Goal: Information Seeking & Learning: Learn about a topic

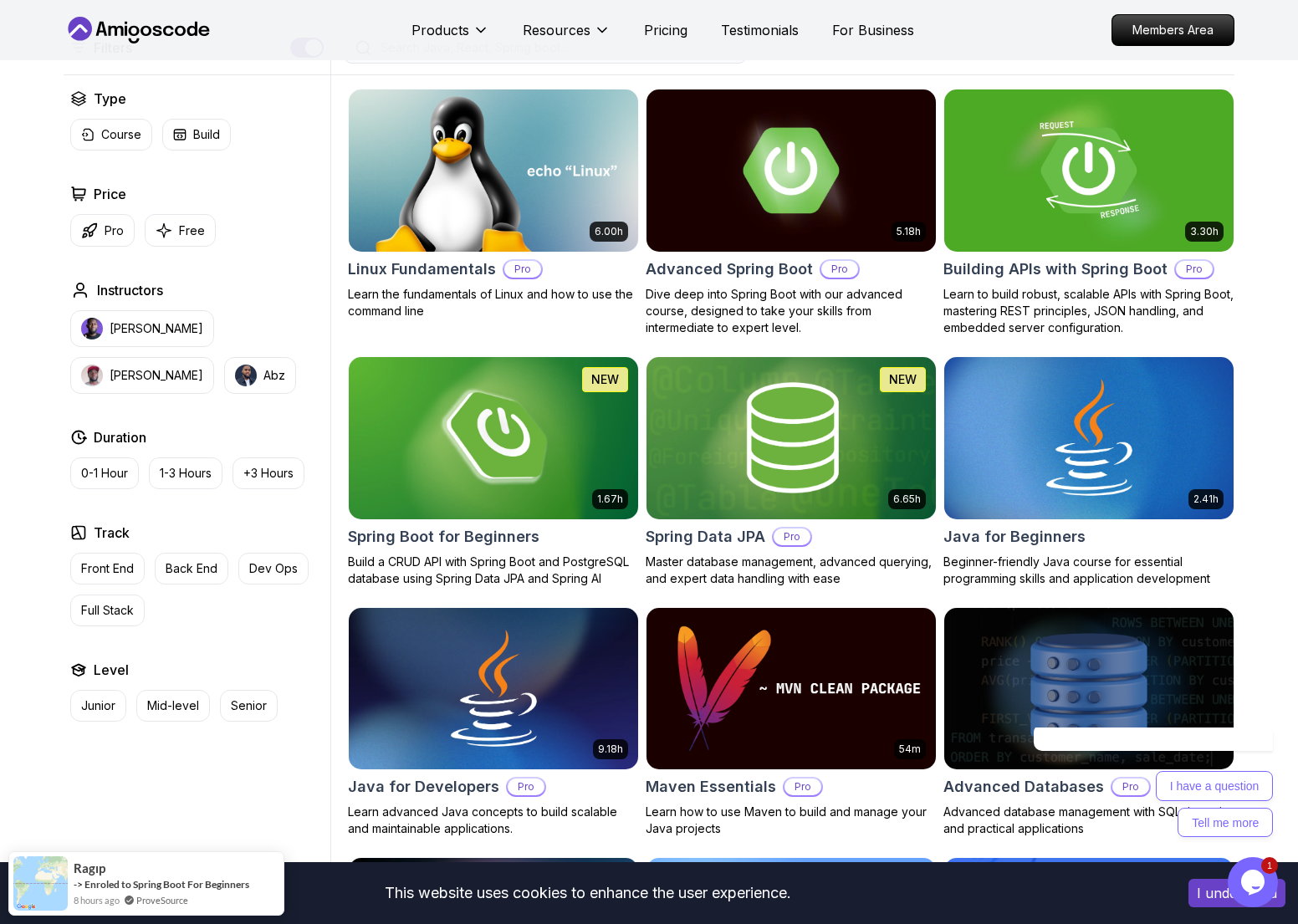
scroll to position [444, 0]
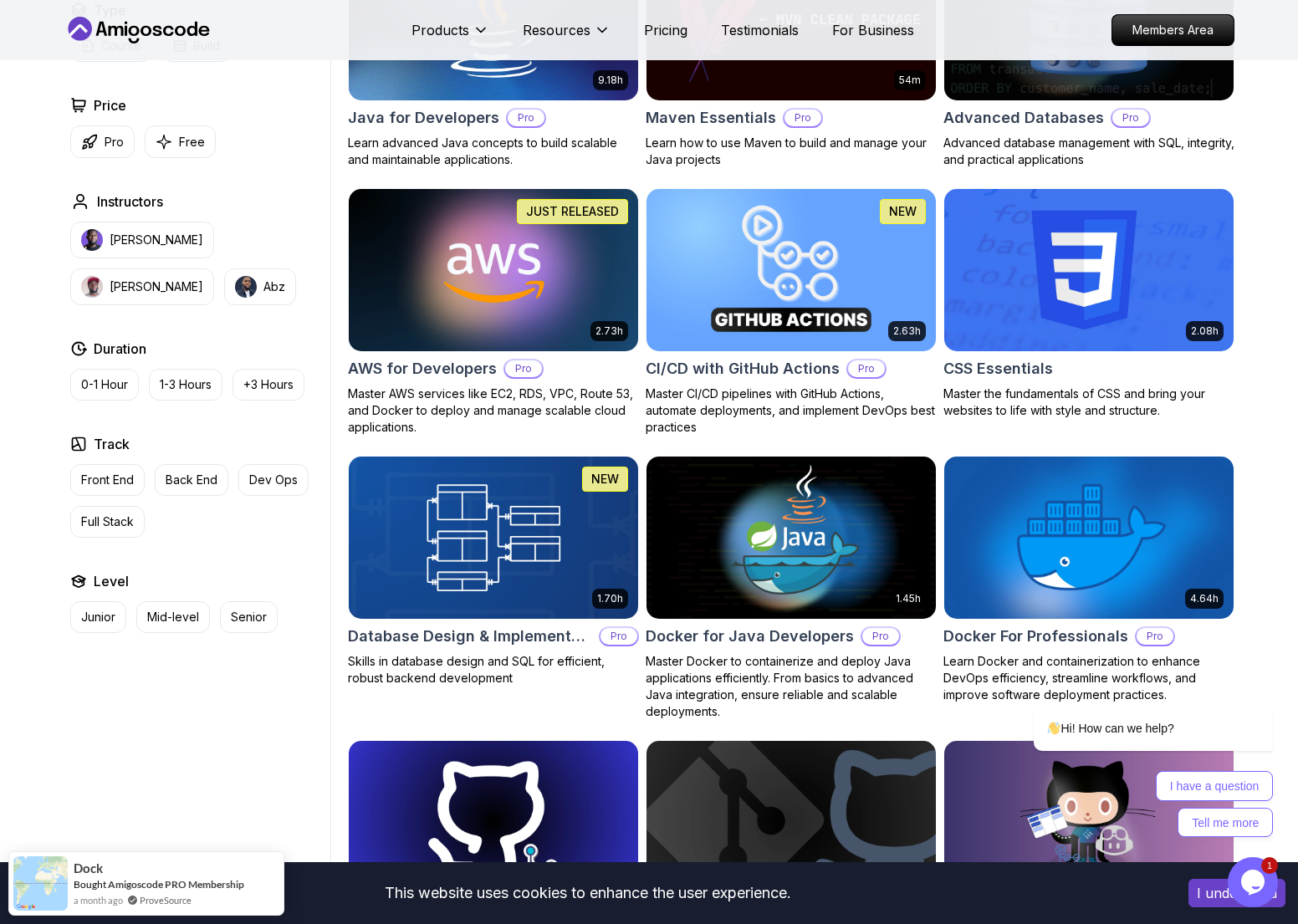
scroll to position [1165, 0]
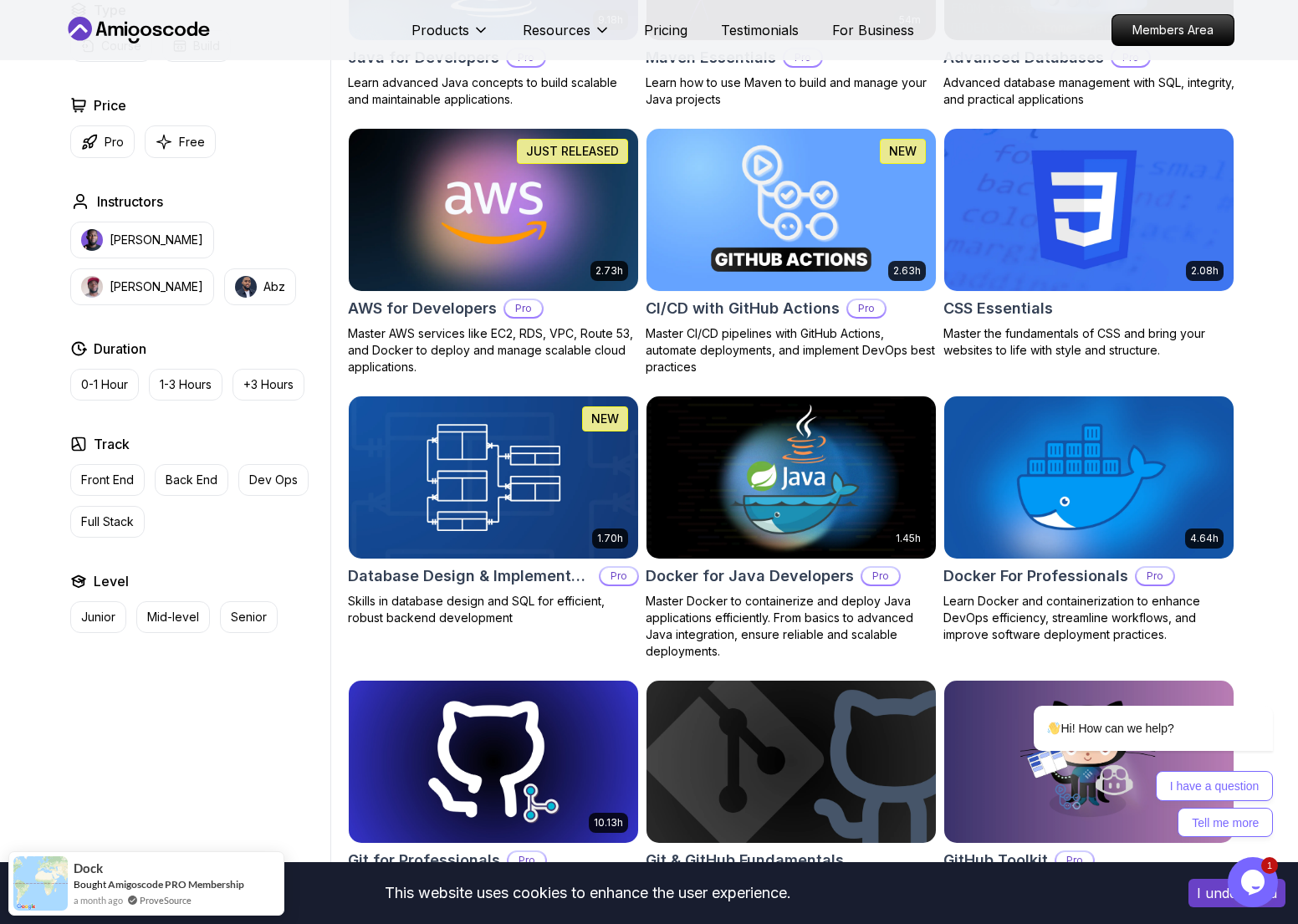
click at [443, 306] on h2 "AWS for Developers" at bounding box center [422, 308] width 149 height 24
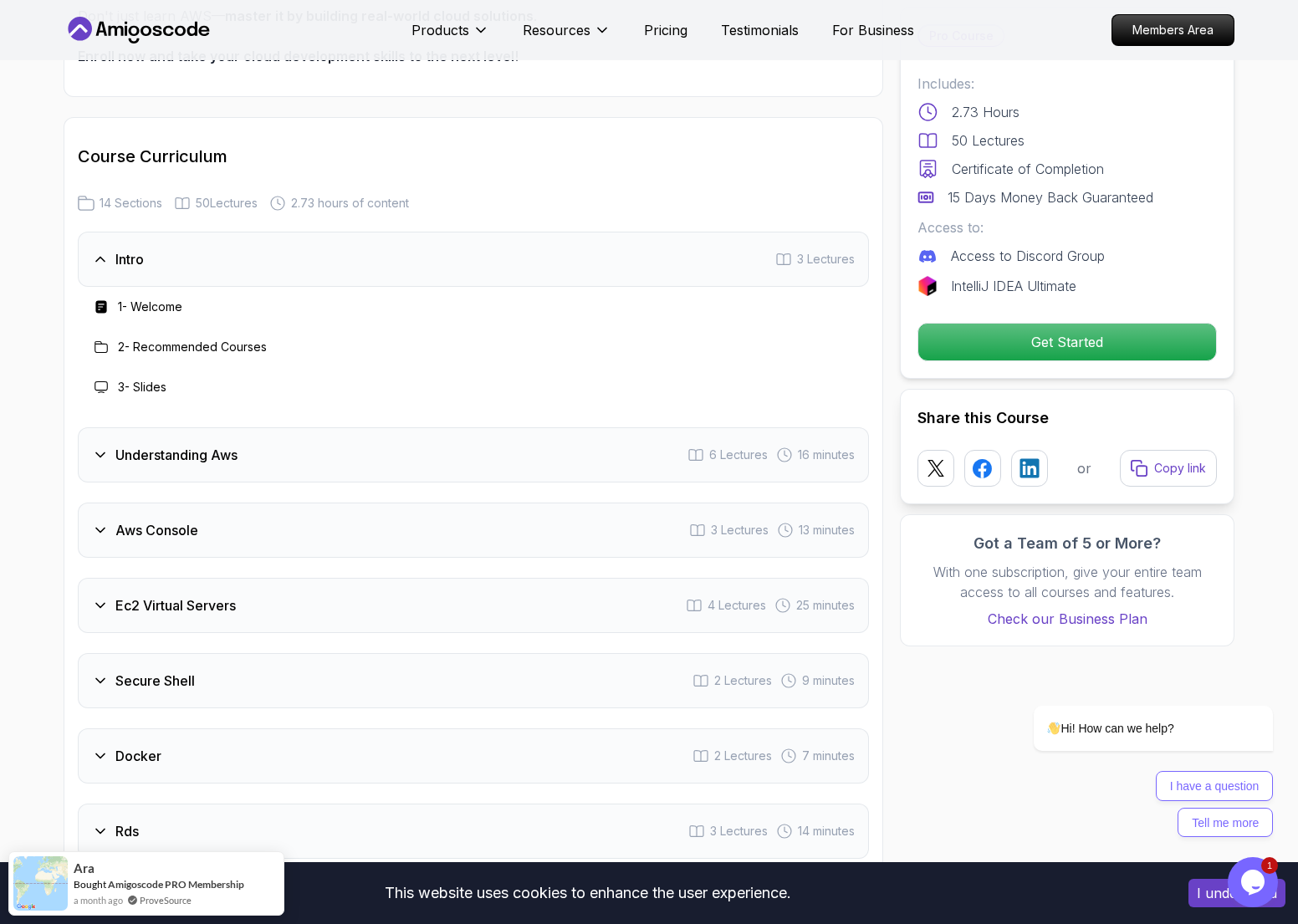
scroll to position [2000, 0]
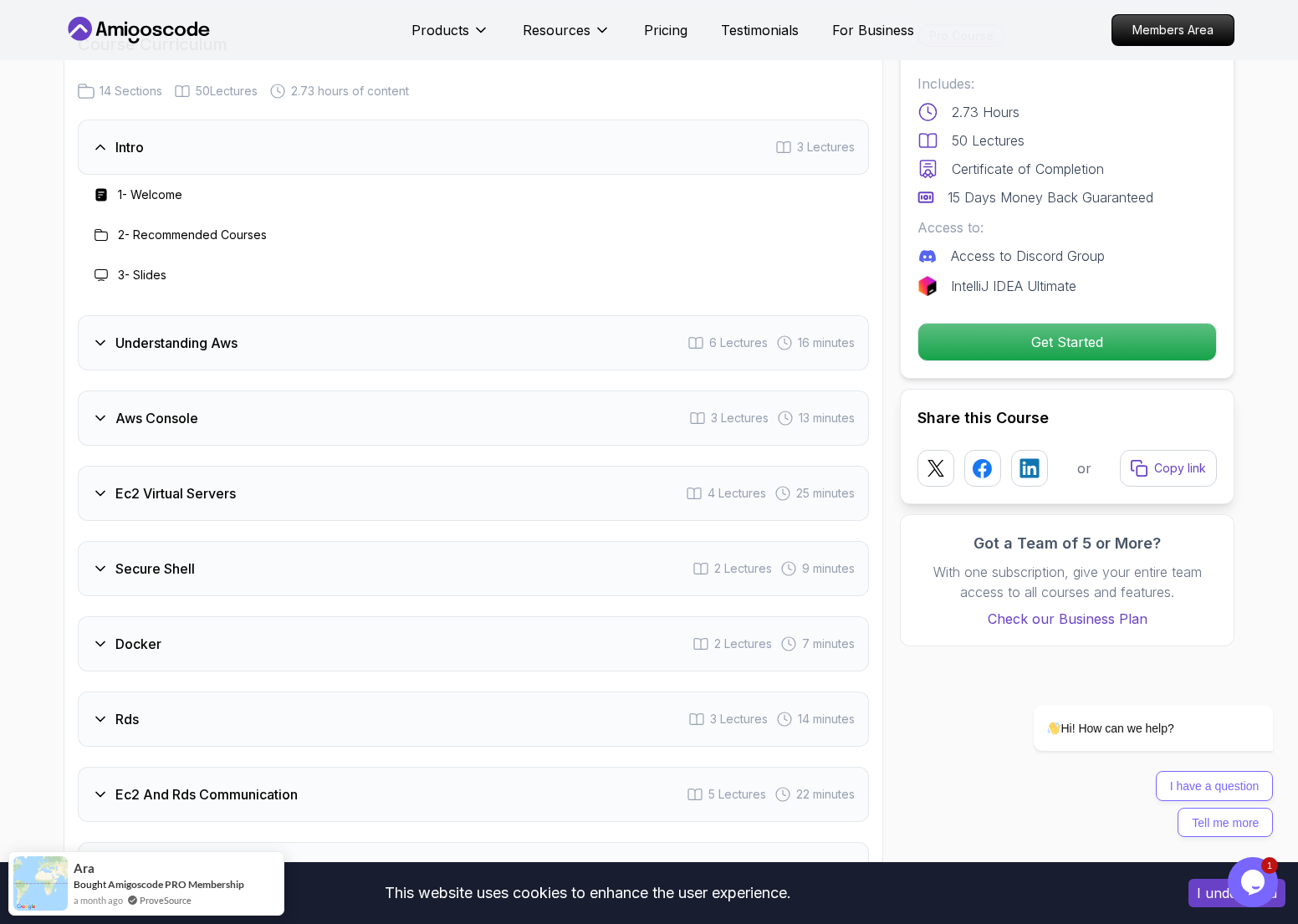
click at [169, 146] on div "Intro 3 Lectures" at bounding box center [474, 147] width 792 height 55
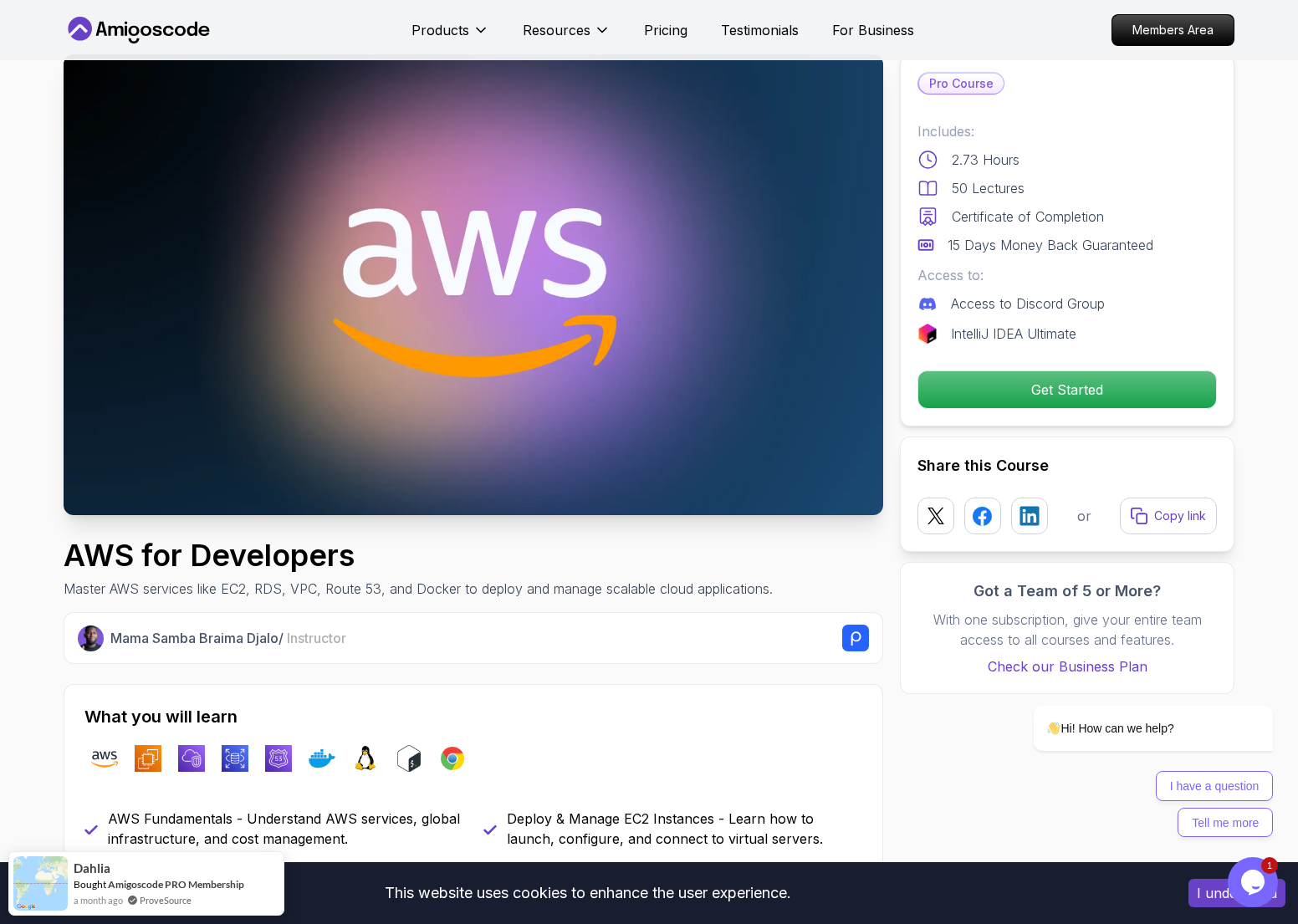
scroll to position [0, 0]
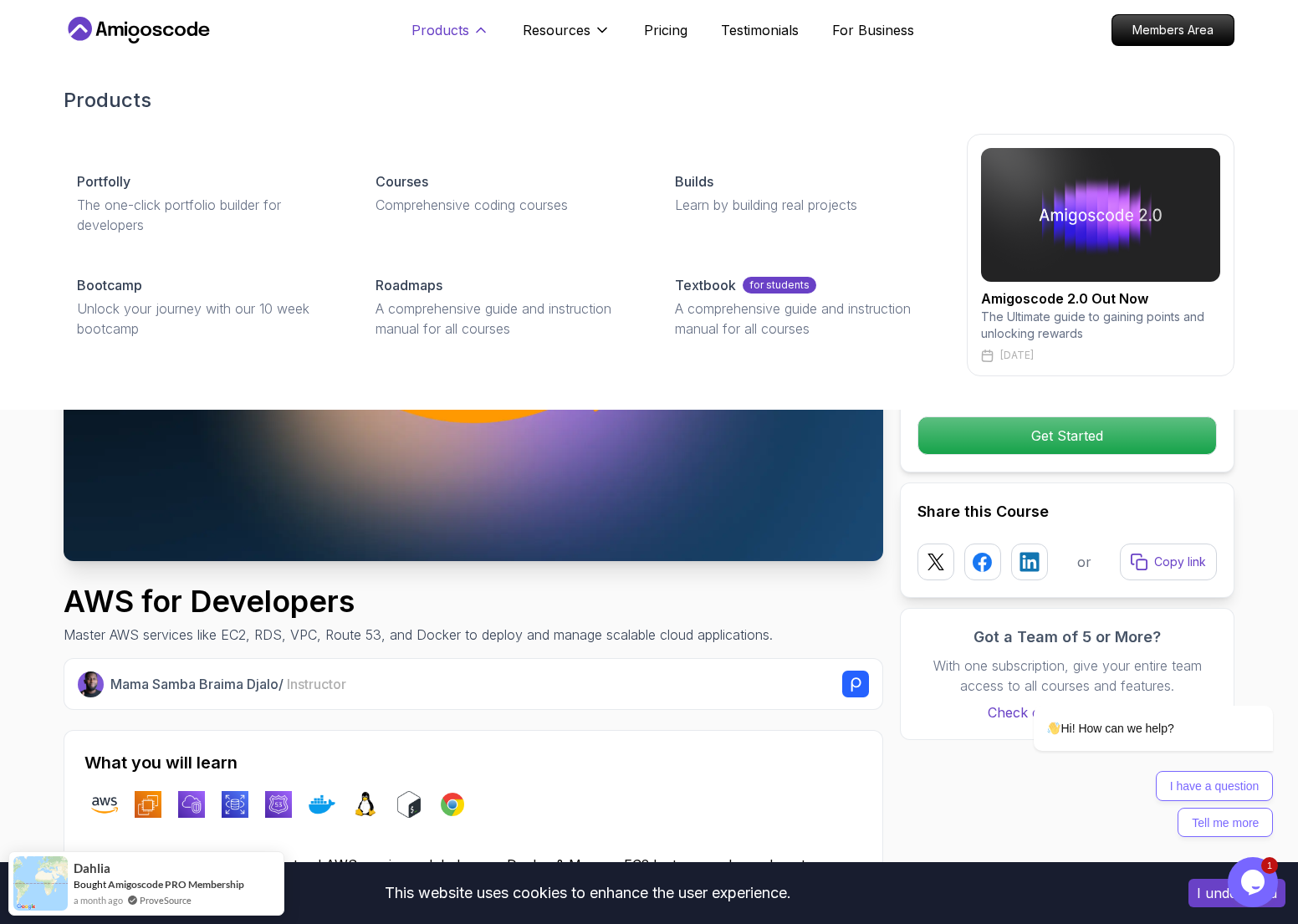
click at [477, 28] on icon at bounding box center [480, 30] width 17 height 17
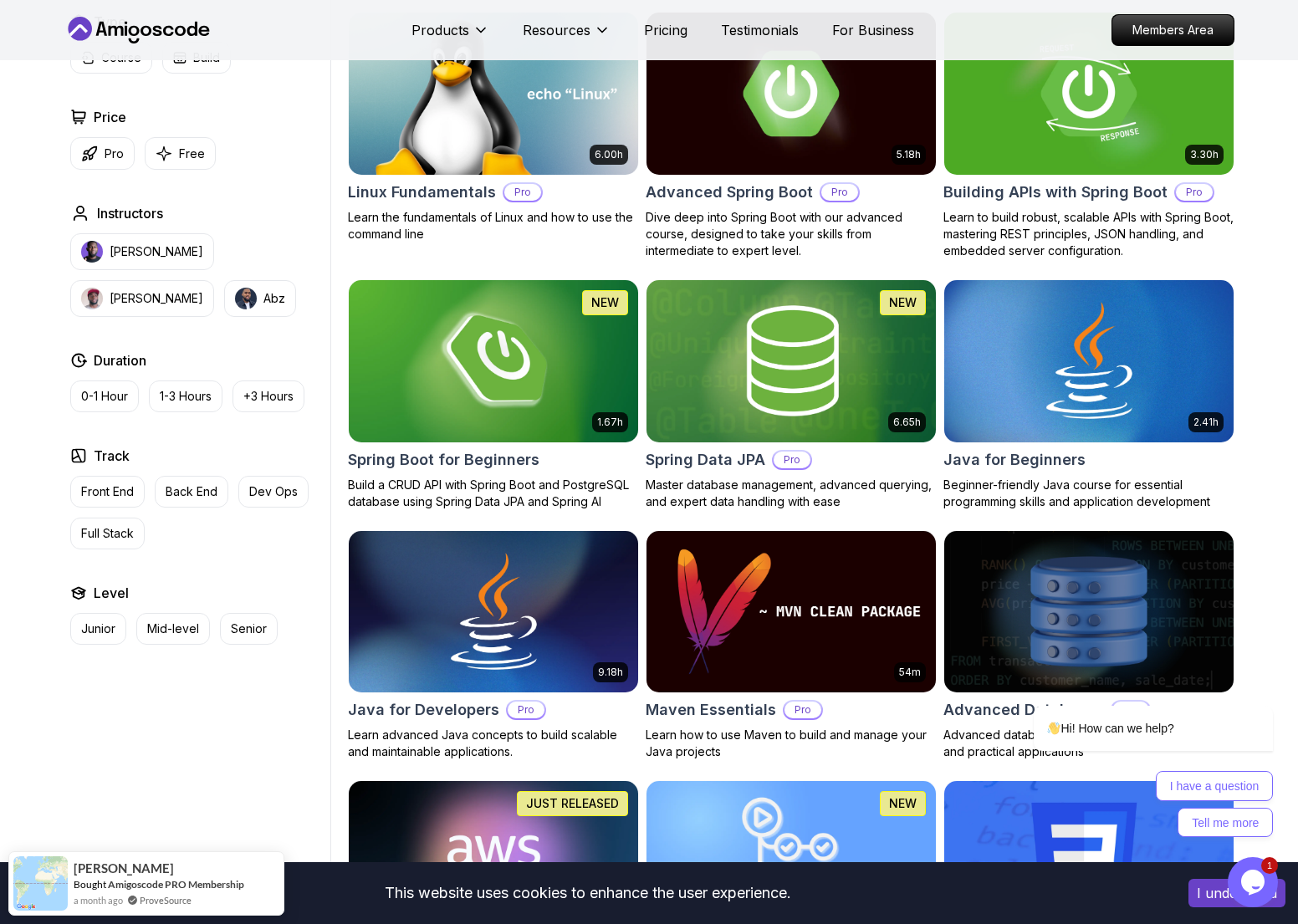
scroll to position [521, 0]
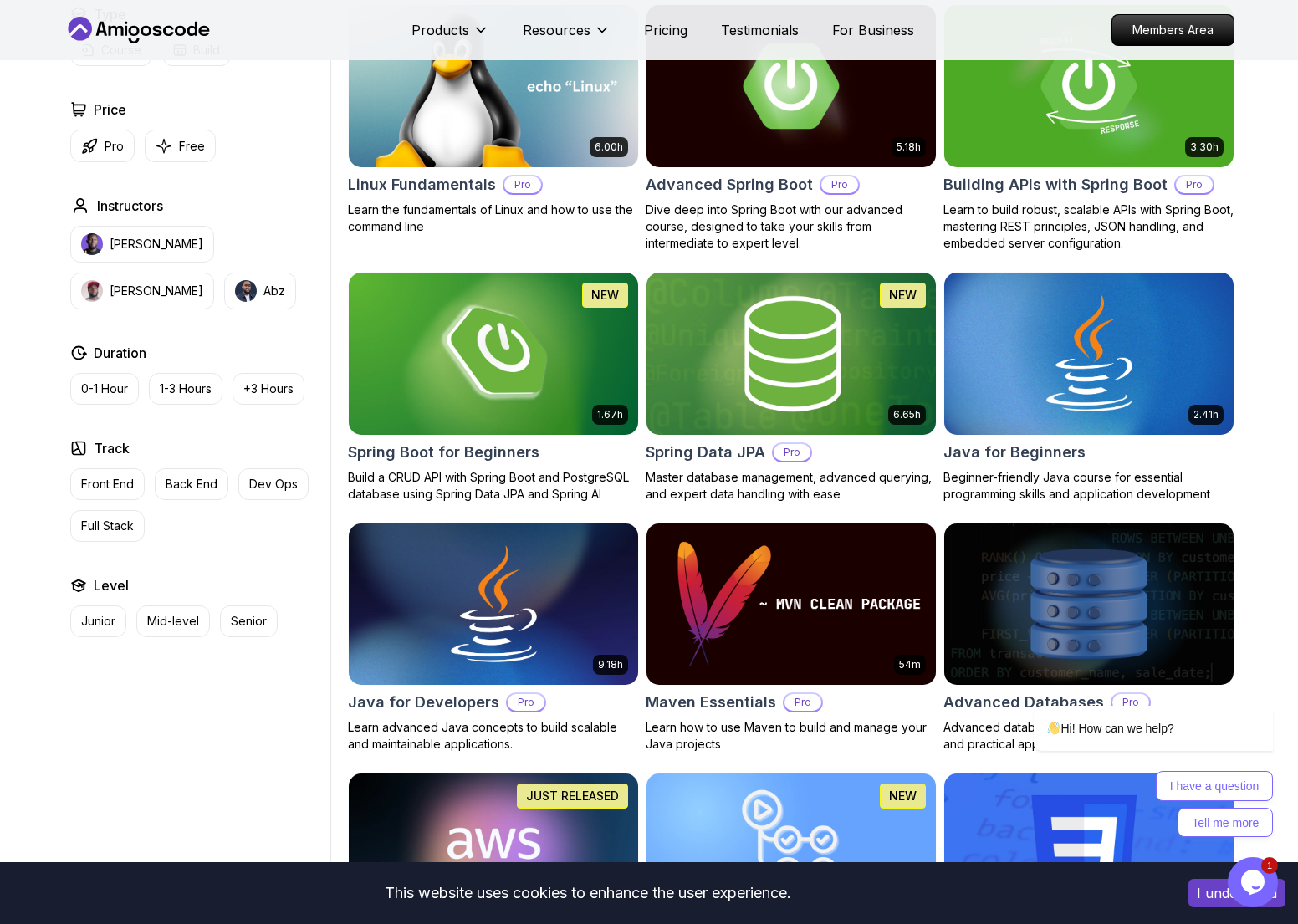
click at [732, 448] on h2 "Spring Data JPA" at bounding box center [706, 452] width 119 height 24
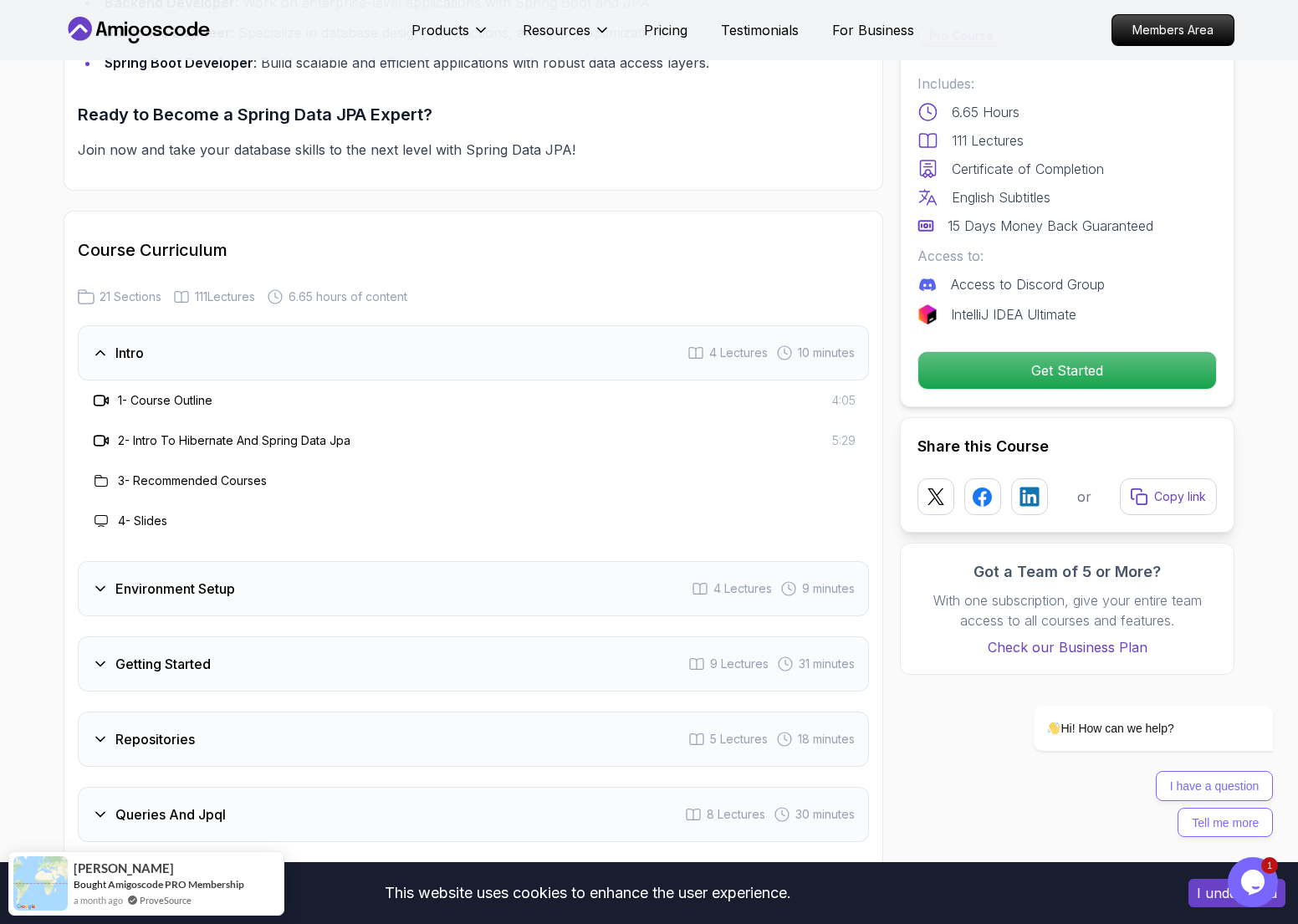
scroll to position [1852, 0]
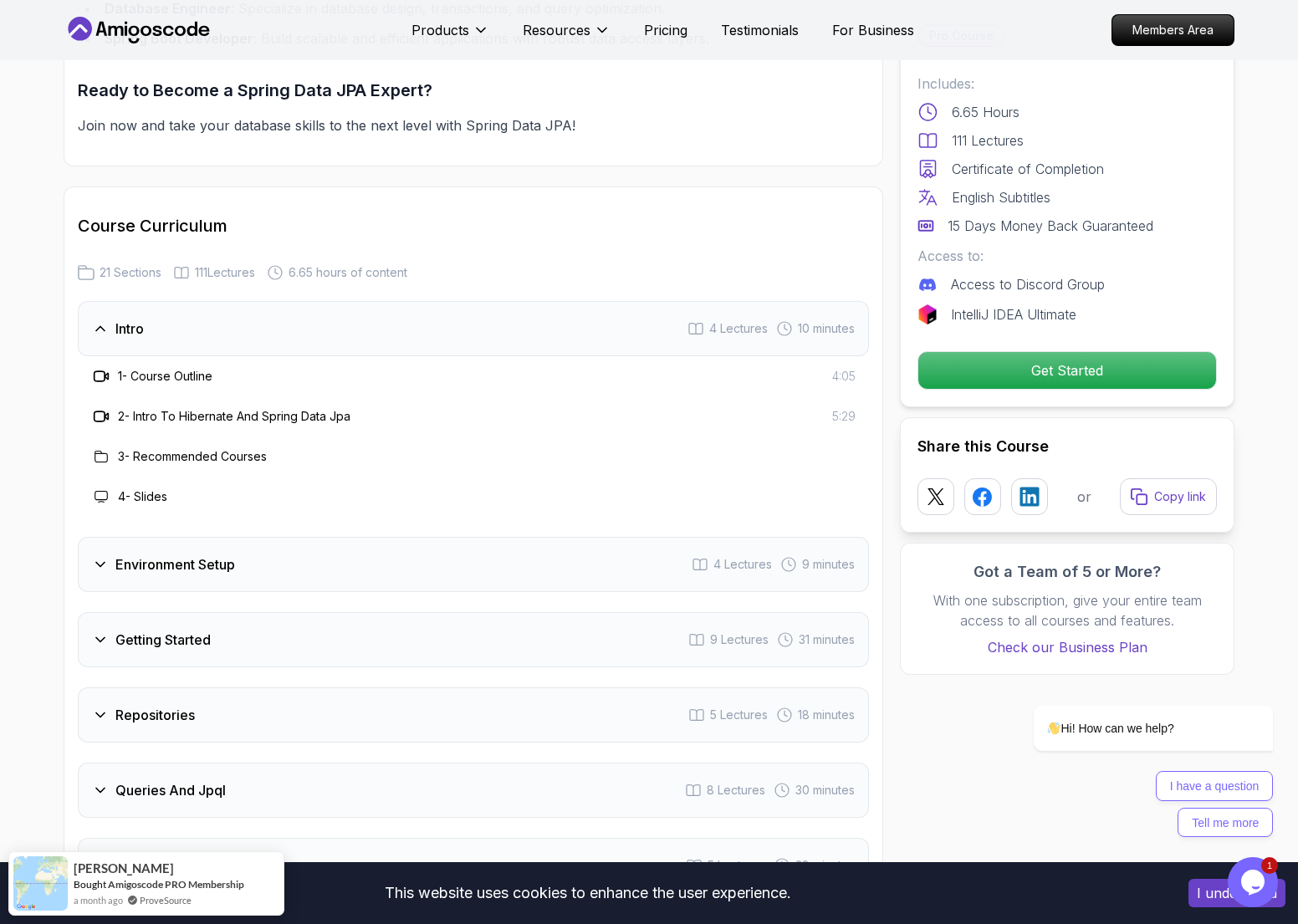
click at [570, 319] on div "Intro 4 Lectures 10 minutes" at bounding box center [474, 328] width 792 height 55
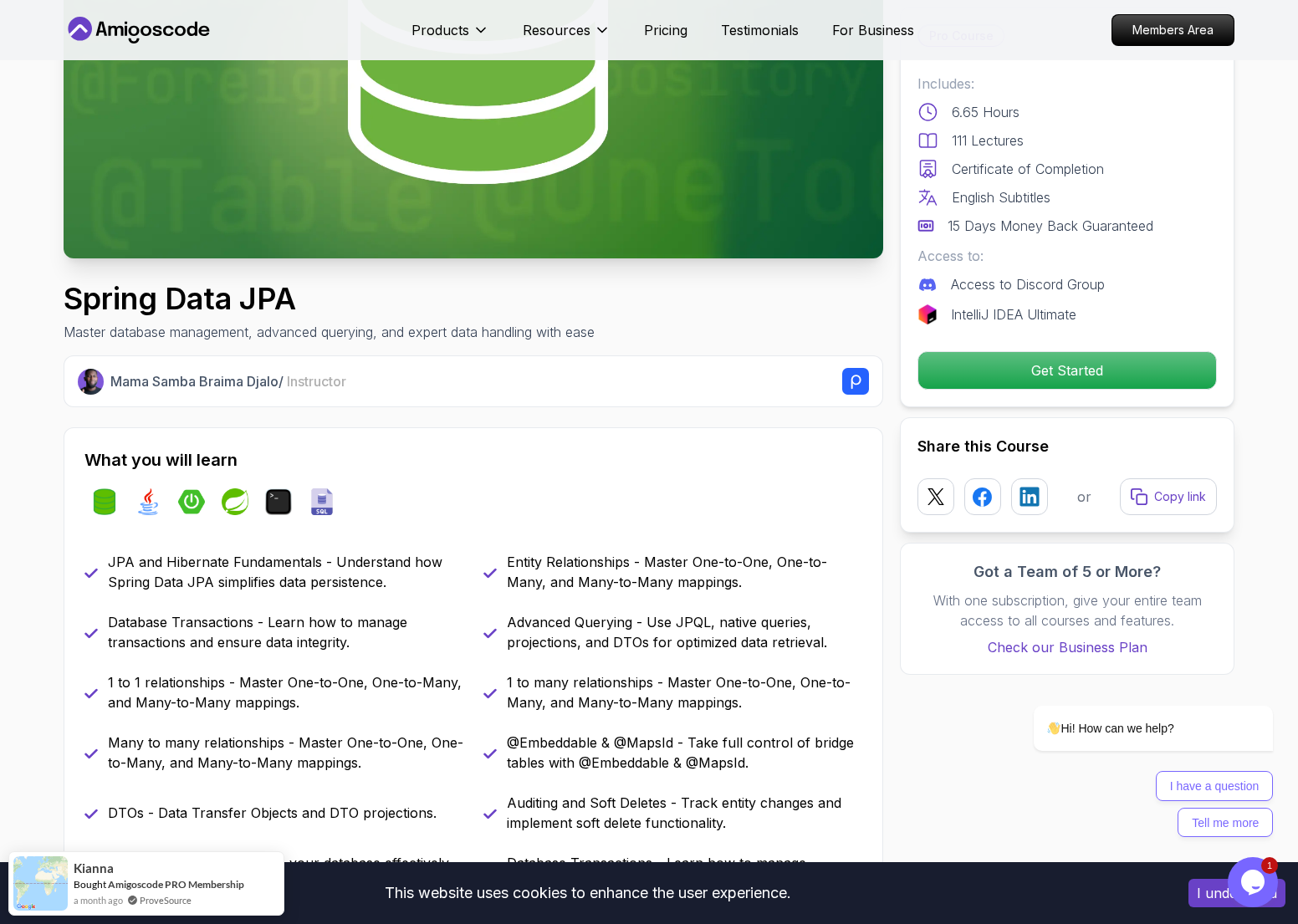
scroll to position [0, 0]
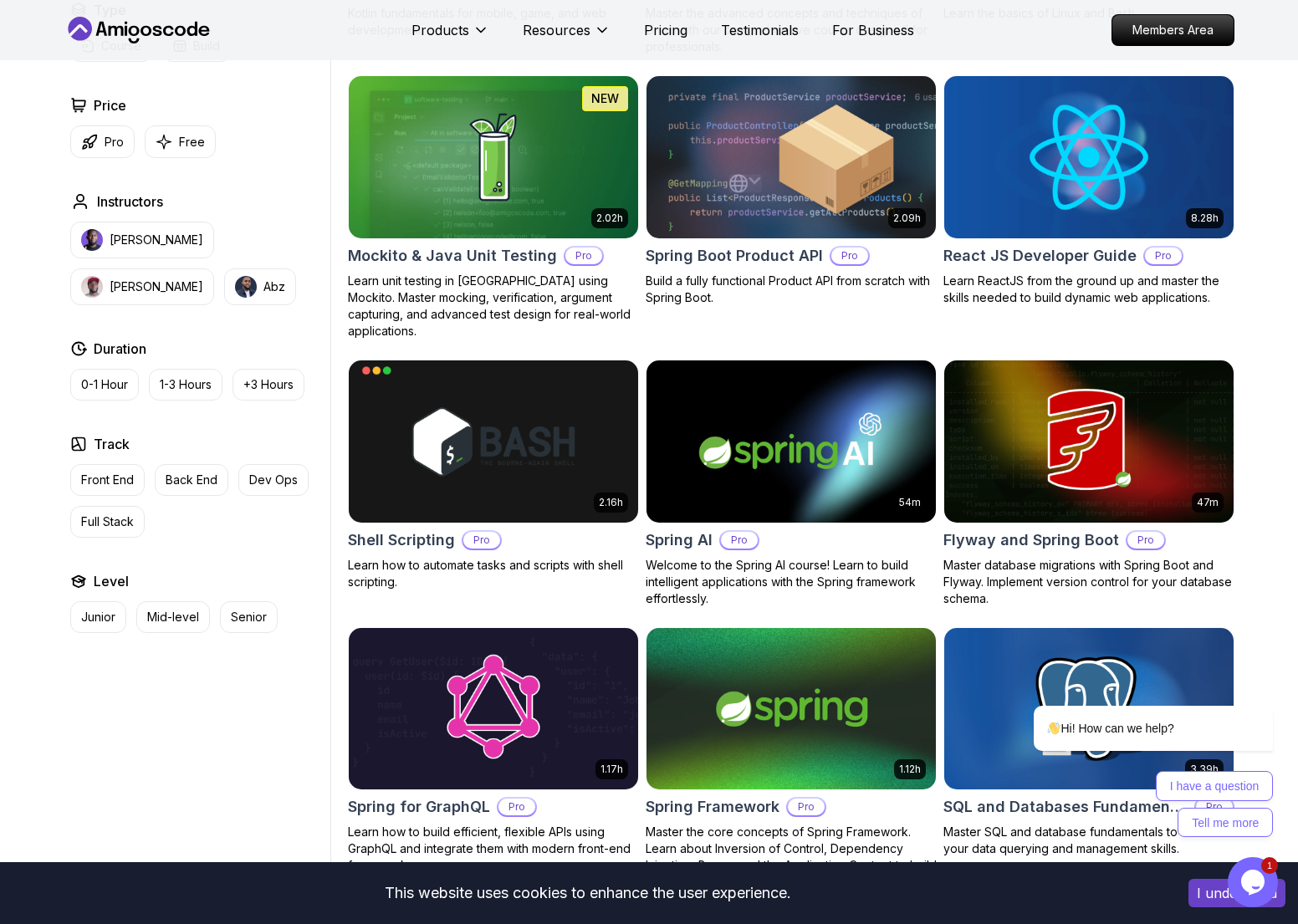
scroll to position [3633, 0]
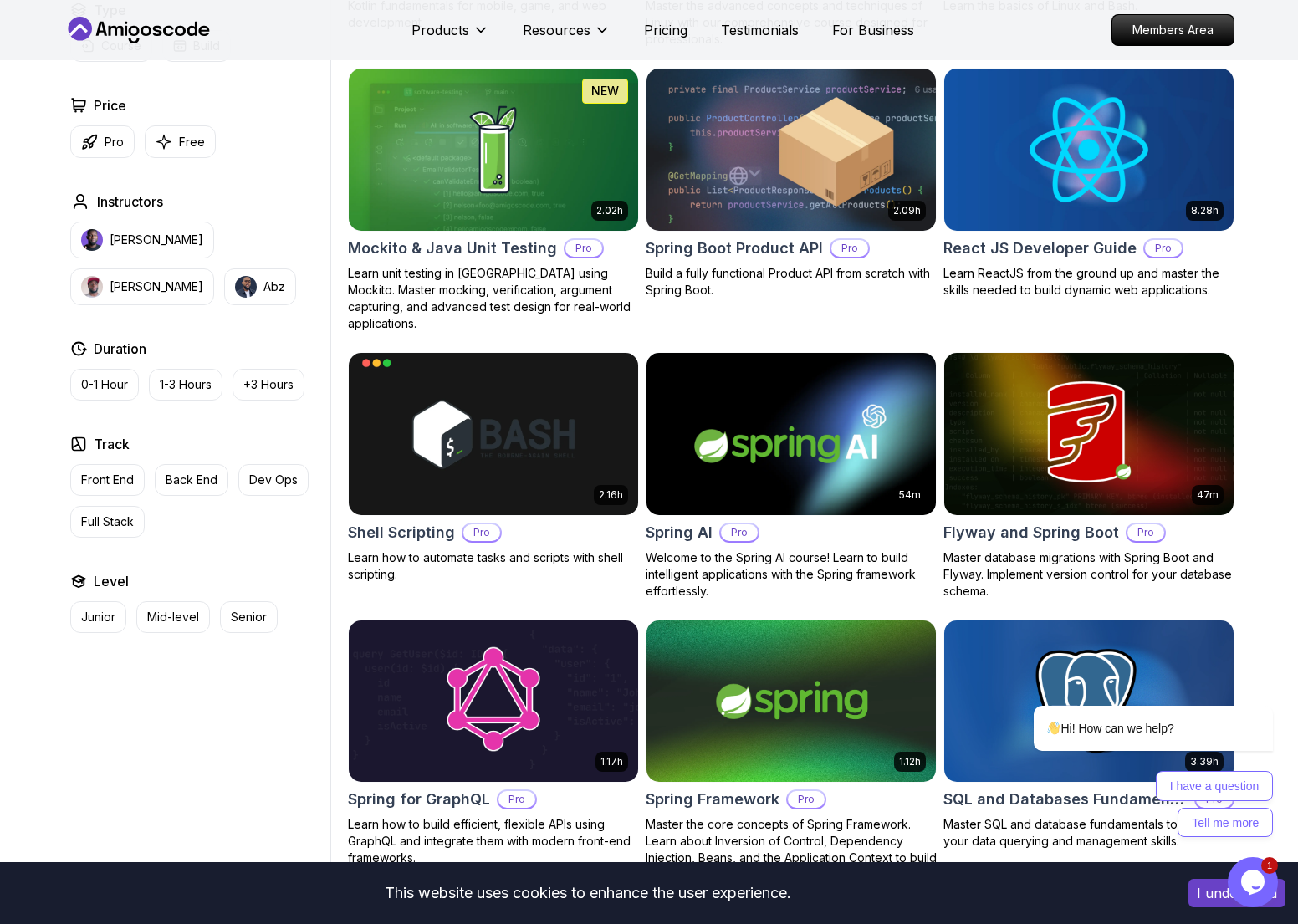
click at [678, 521] on h2 "Spring AI" at bounding box center [679, 533] width 67 height 24
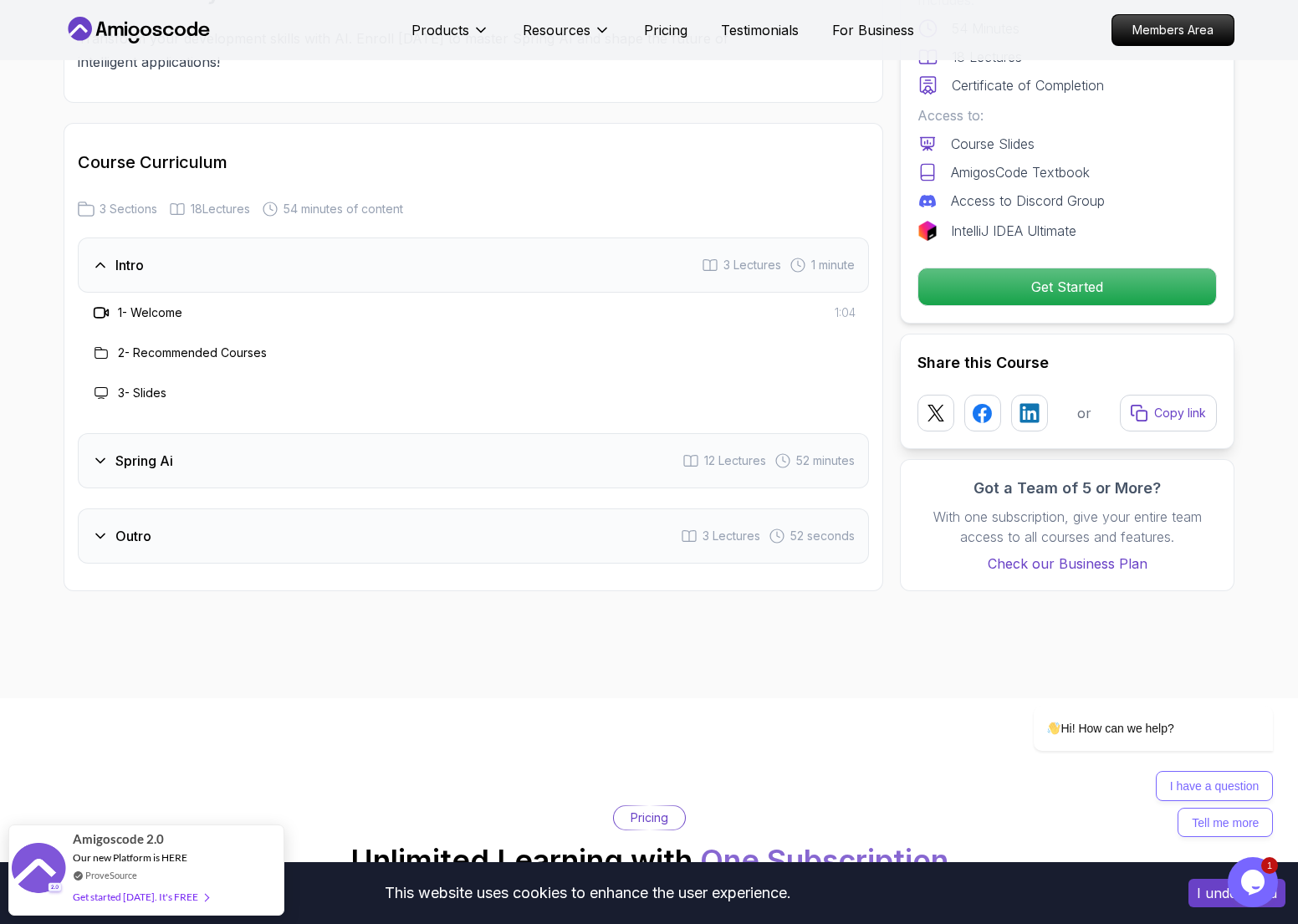
scroll to position [2075, 0]
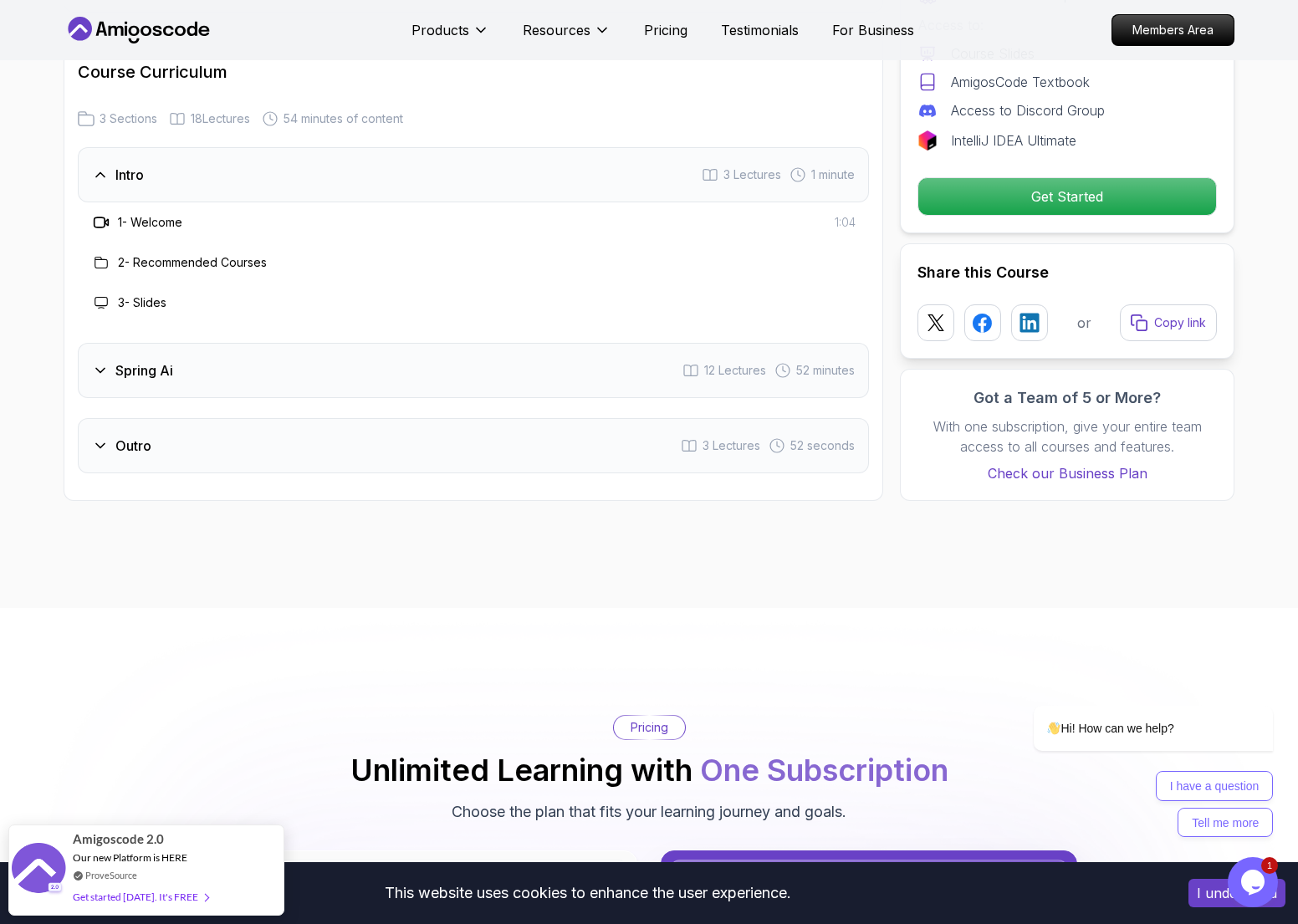
click at [500, 175] on div "Intro 3 Lectures 1 minute" at bounding box center [474, 175] width 792 height 55
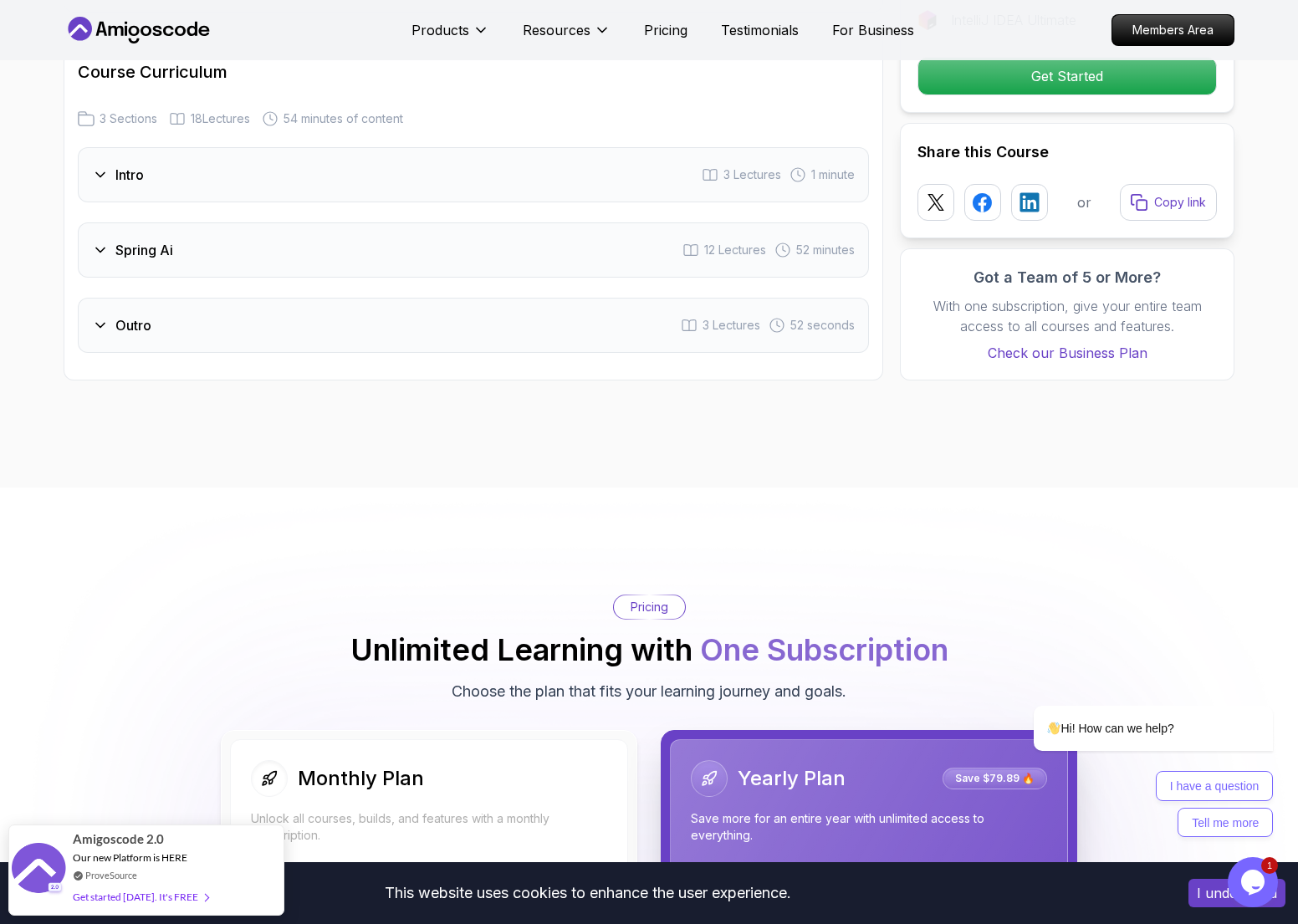
click at [312, 250] on div "Spring Ai 12 Lectures 52 minutes" at bounding box center [474, 249] width 792 height 55
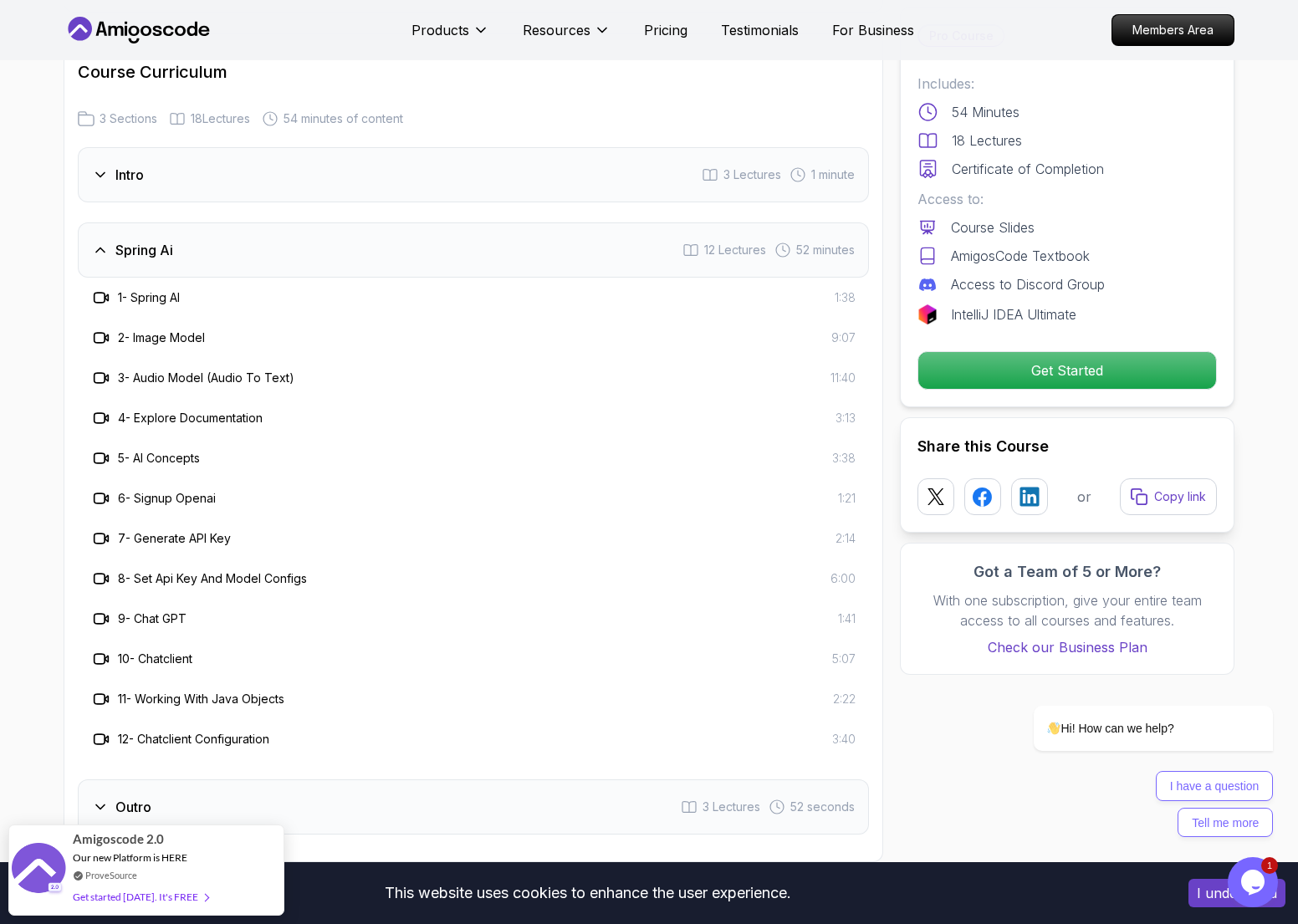
click at [312, 251] on div "Spring Ai 12 Lectures 52 minutes" at bounding box center [474, 249] width 792 height 55
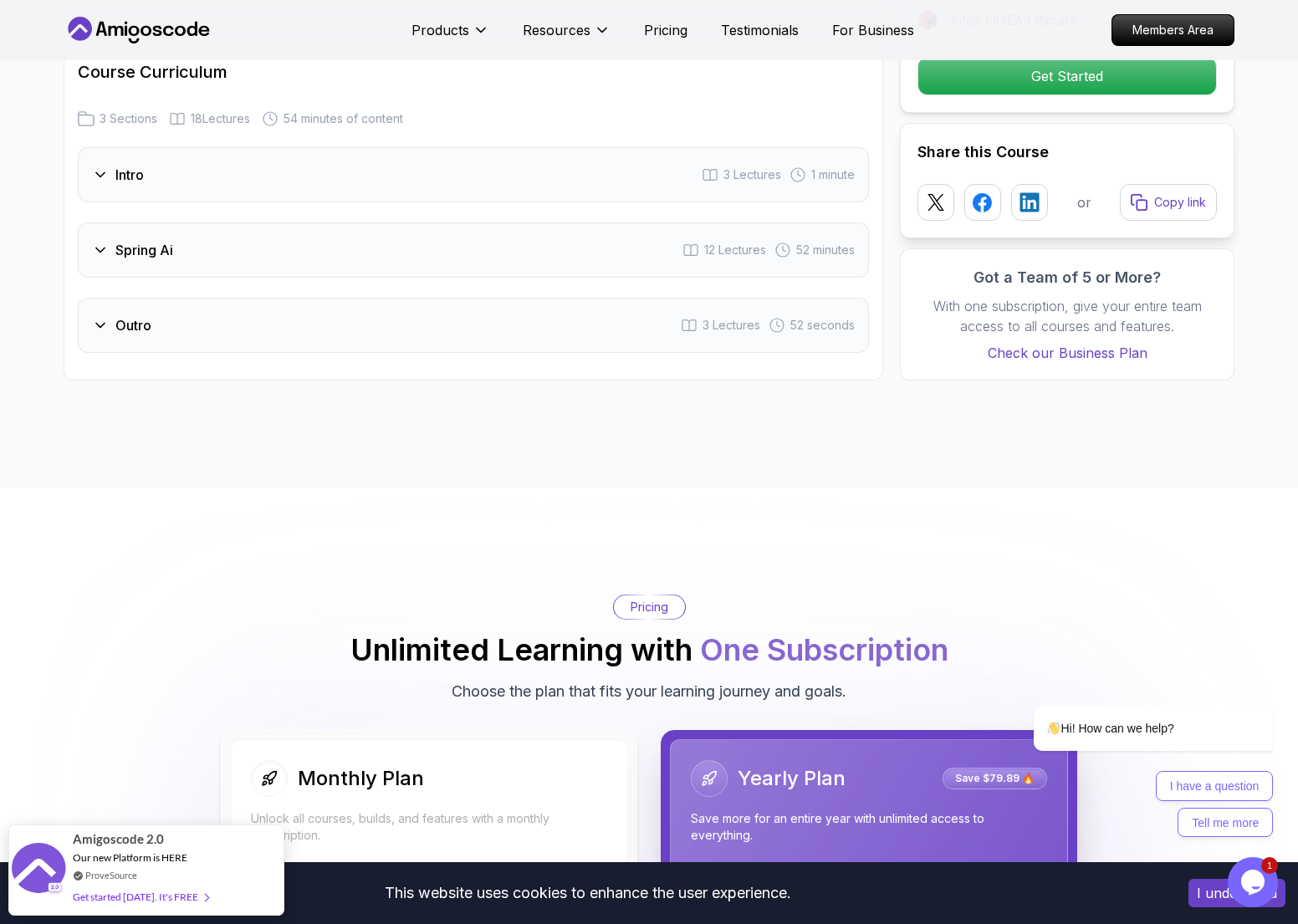
click at [242, 320] on div "Outro 3 Lectures 52 seconds" at bounding box center [474, 325] width 792 height 55
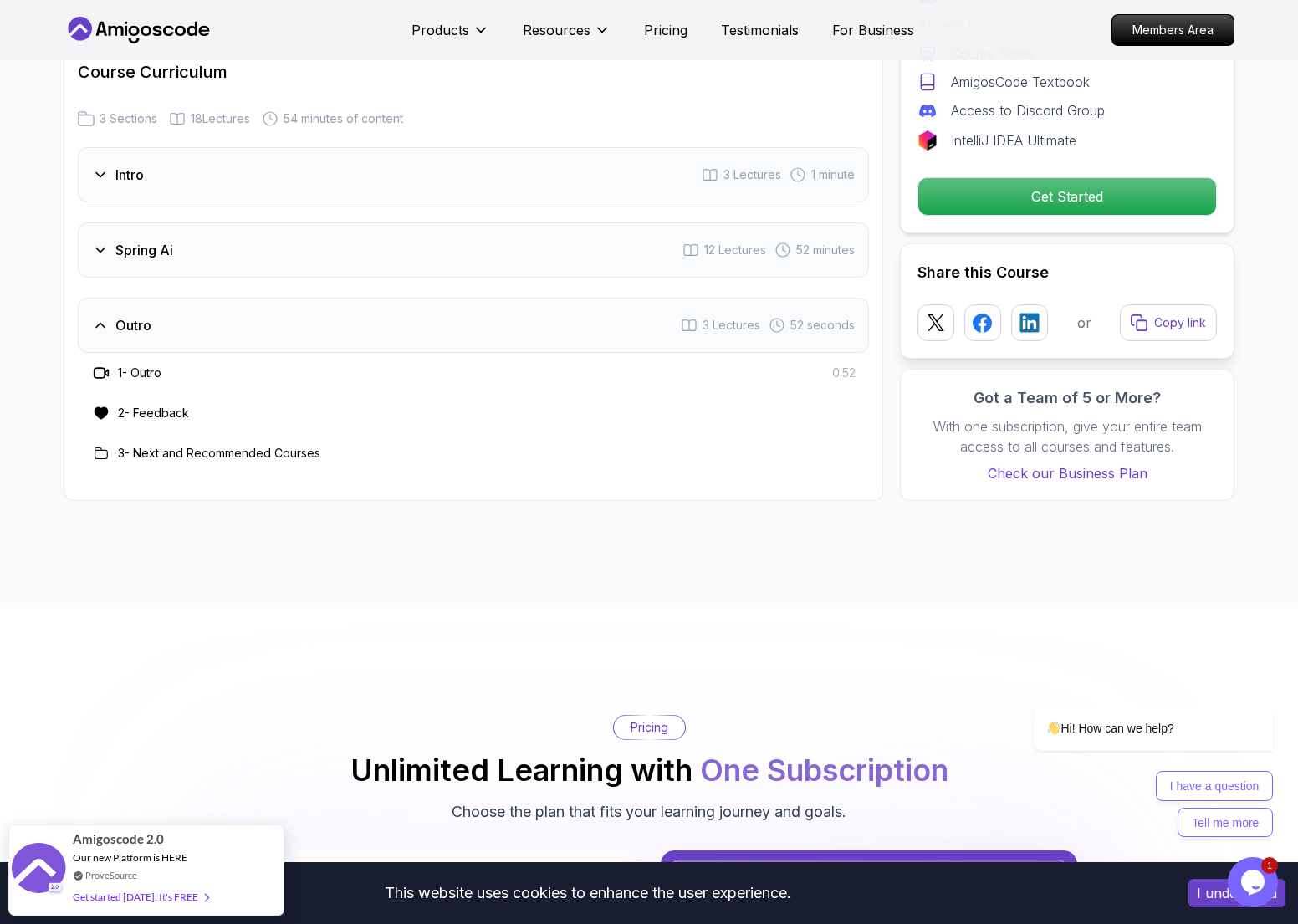
click at [247, 326] on div "Outro 3 Lectures 52 seconds" at bounding box center [474, 325] width 792 height 55
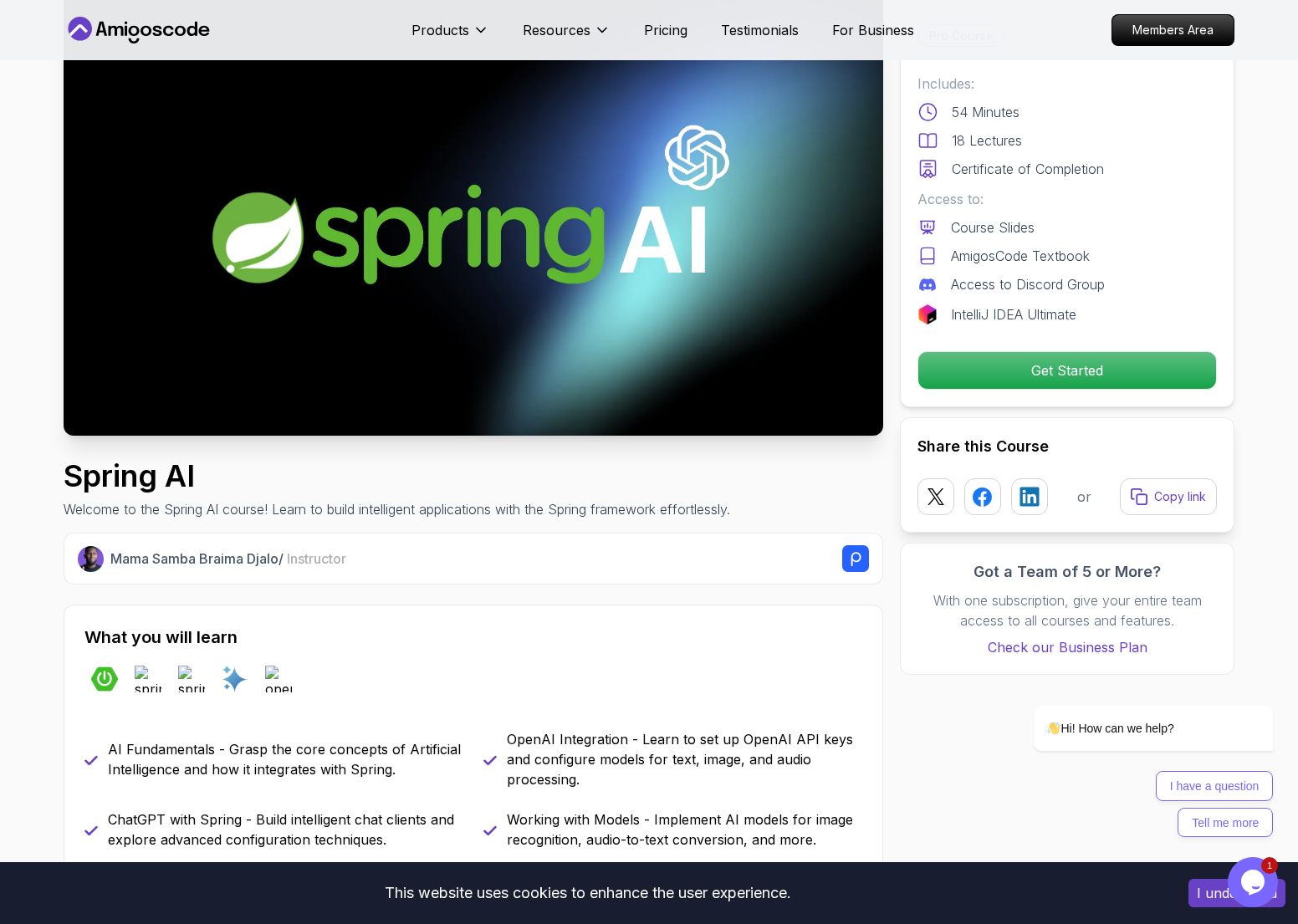
scroll to position [0, 0]
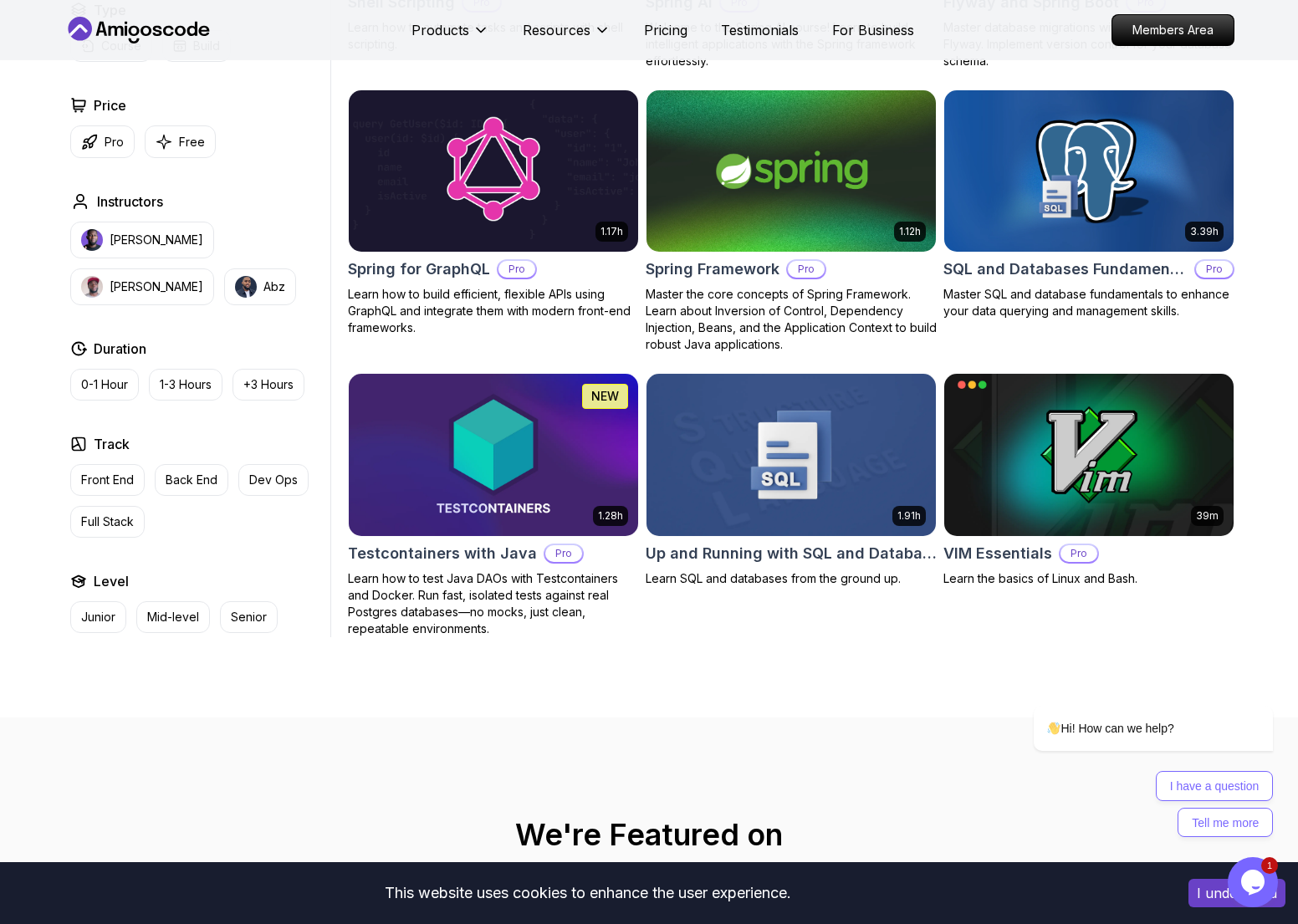
scroll to position [4178, 0]
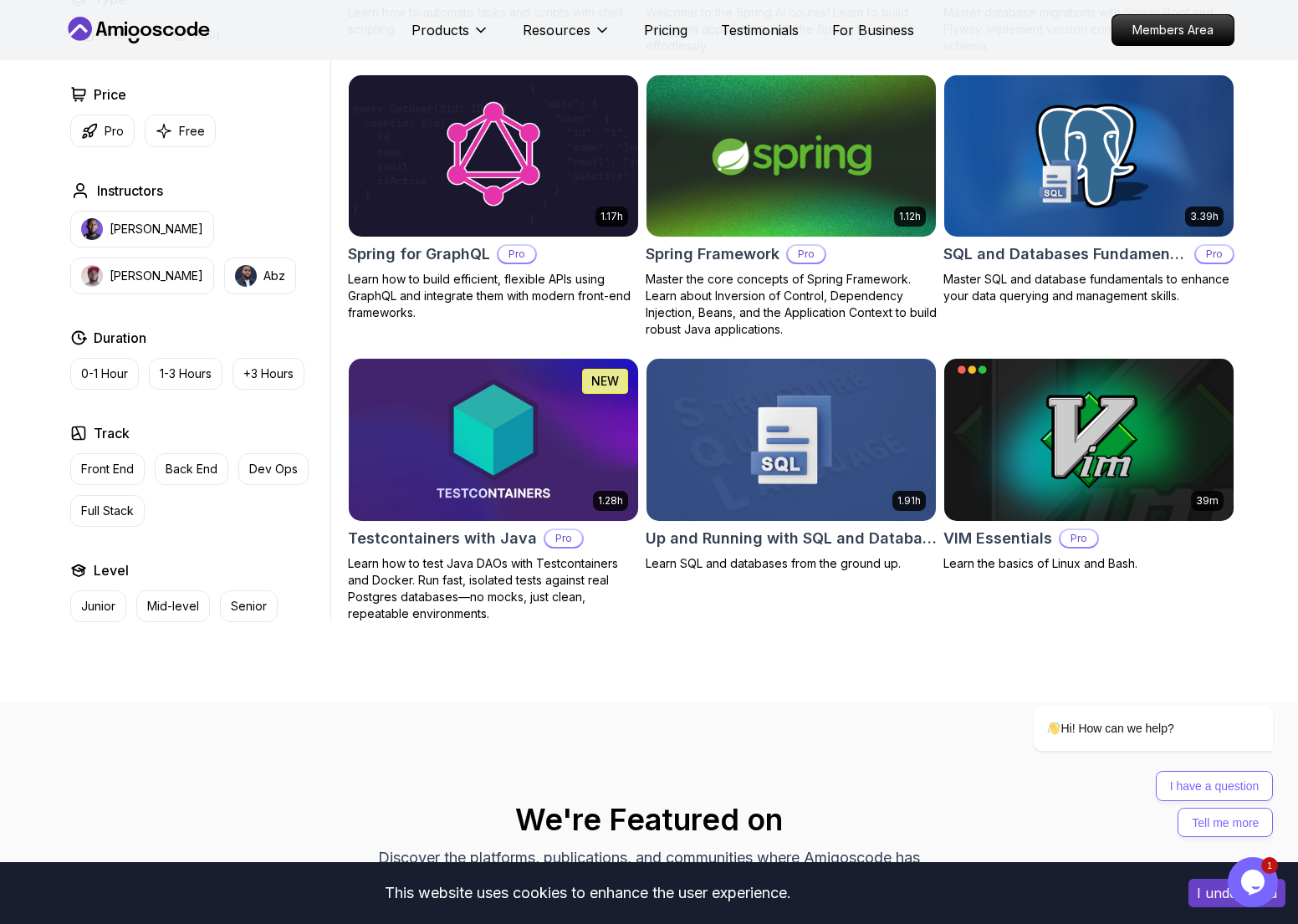
click at [742, 242] on h2 "Spring Framework" at bounding box center [713, 254] width 133 height 24
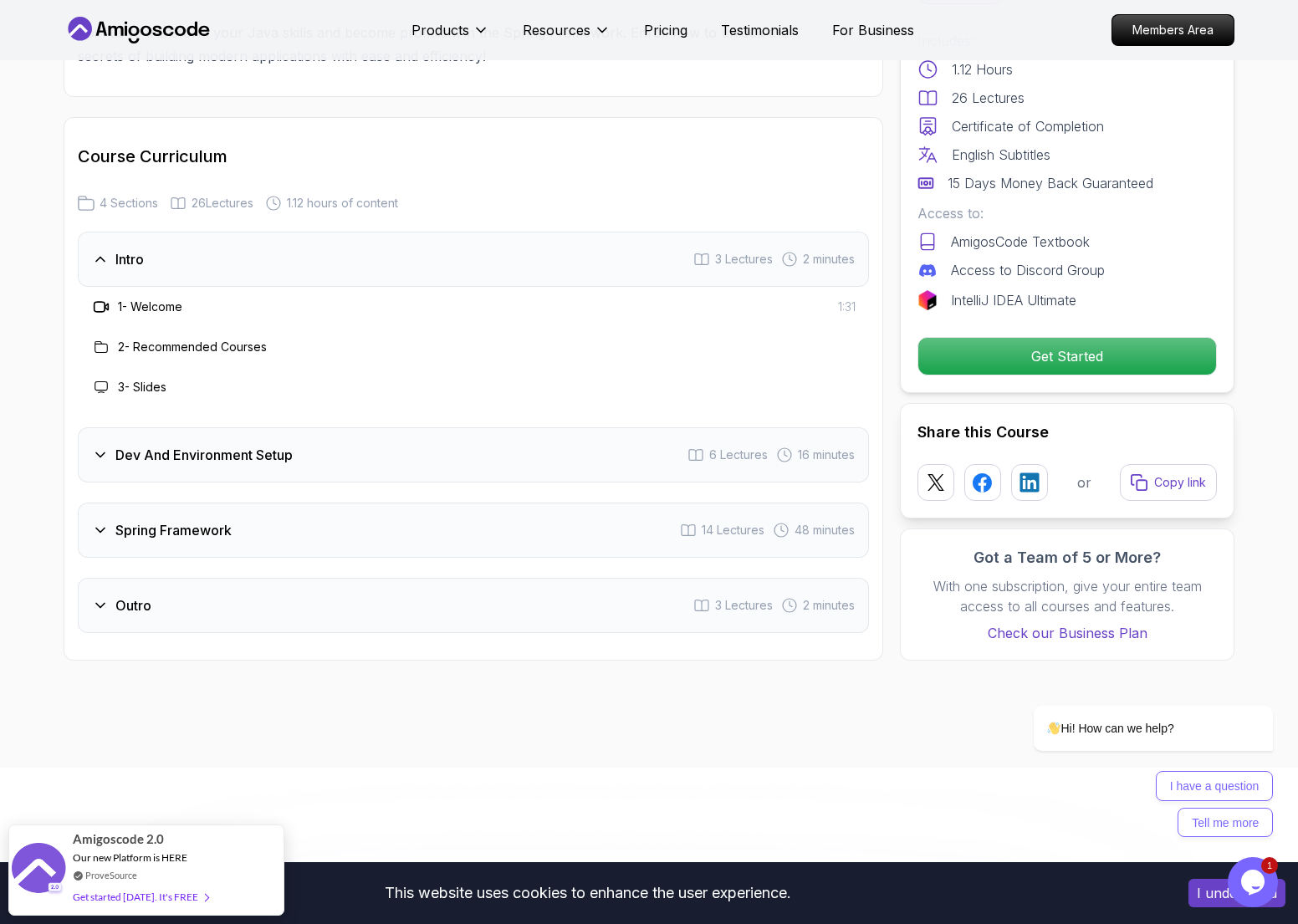
scroll to position [2066, 0]
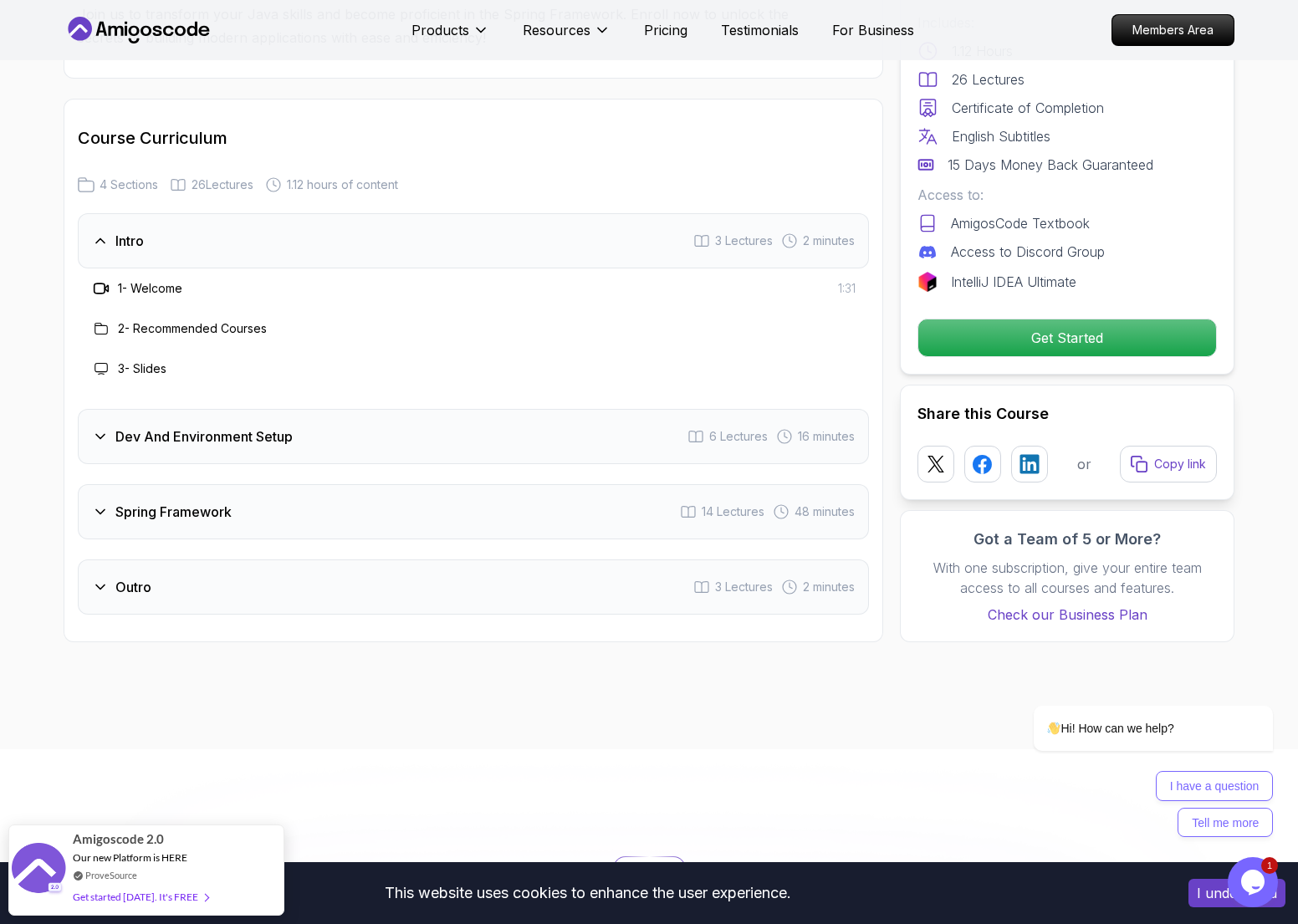
click at [228, 216] on div "Intro 3 Lectures 2 minutes" at bounding box center [474, 240] width 792 height 55
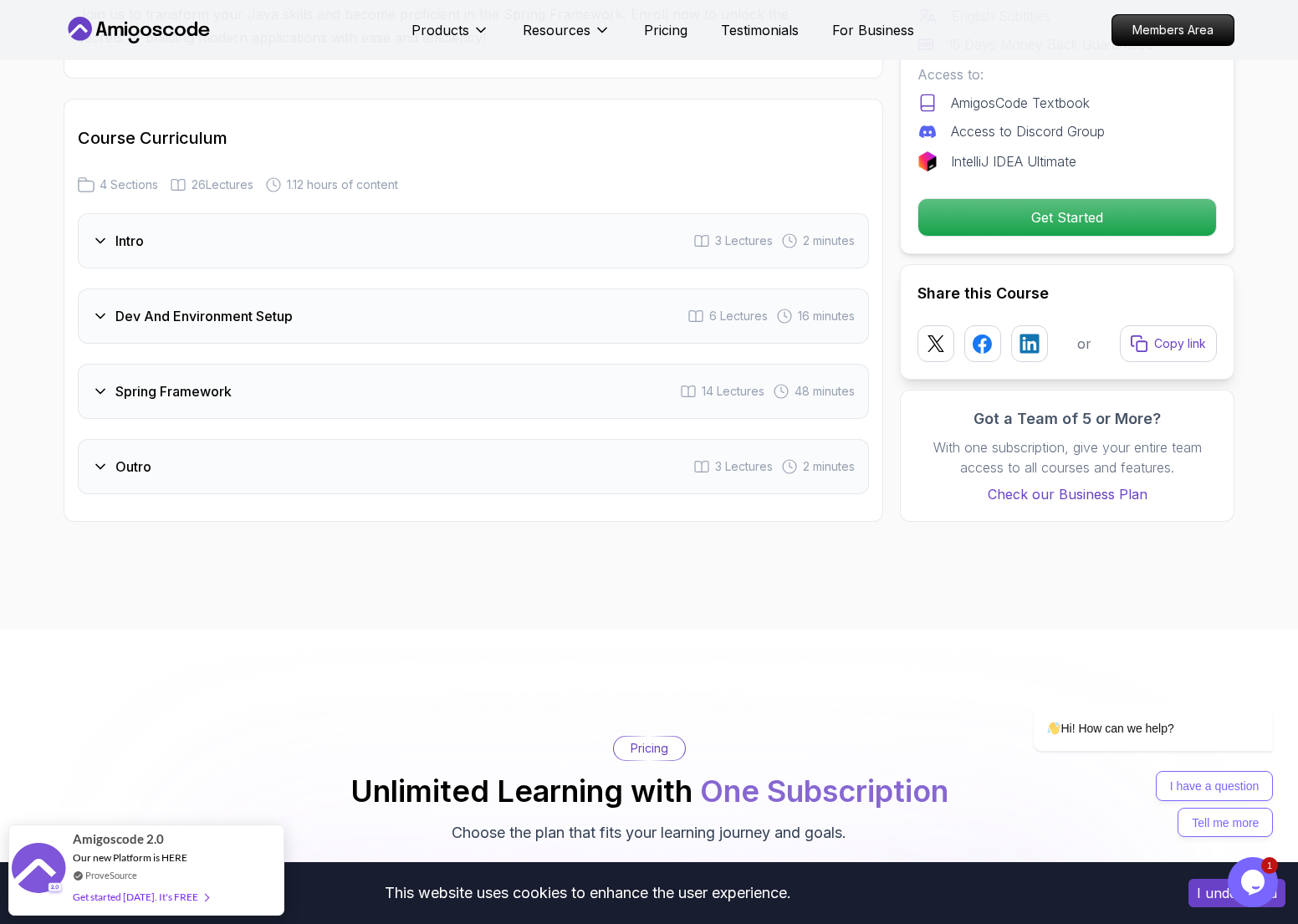
click at [293, 306] on h3 "Dev And Environment Setup" at bounding box center [204, 316] width 177 height 20
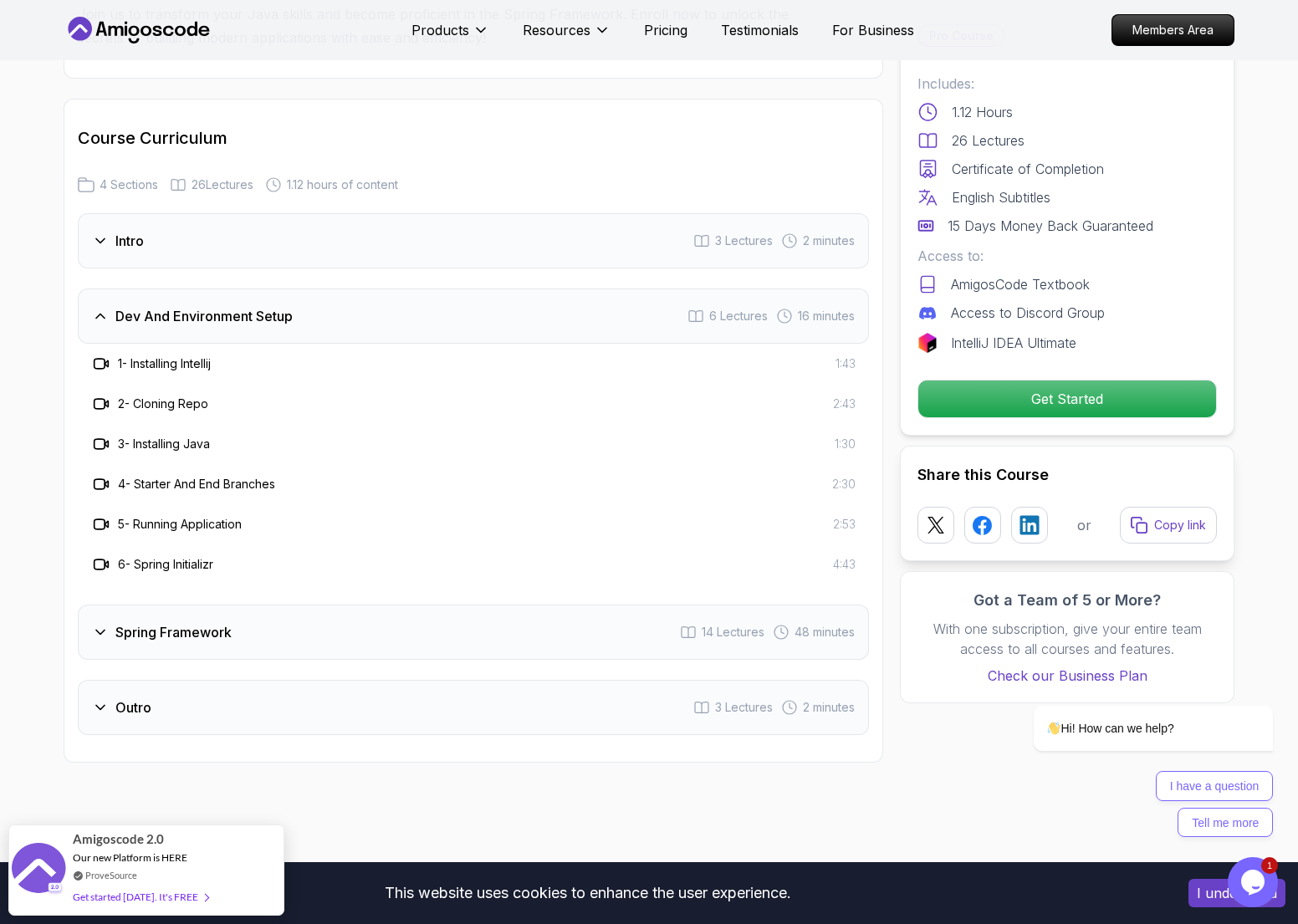
click at [327, 293] on div "Dev And Environment Setup 6 Lectures 16 minutes" at bounding box center [474, 316] width 792 height 55
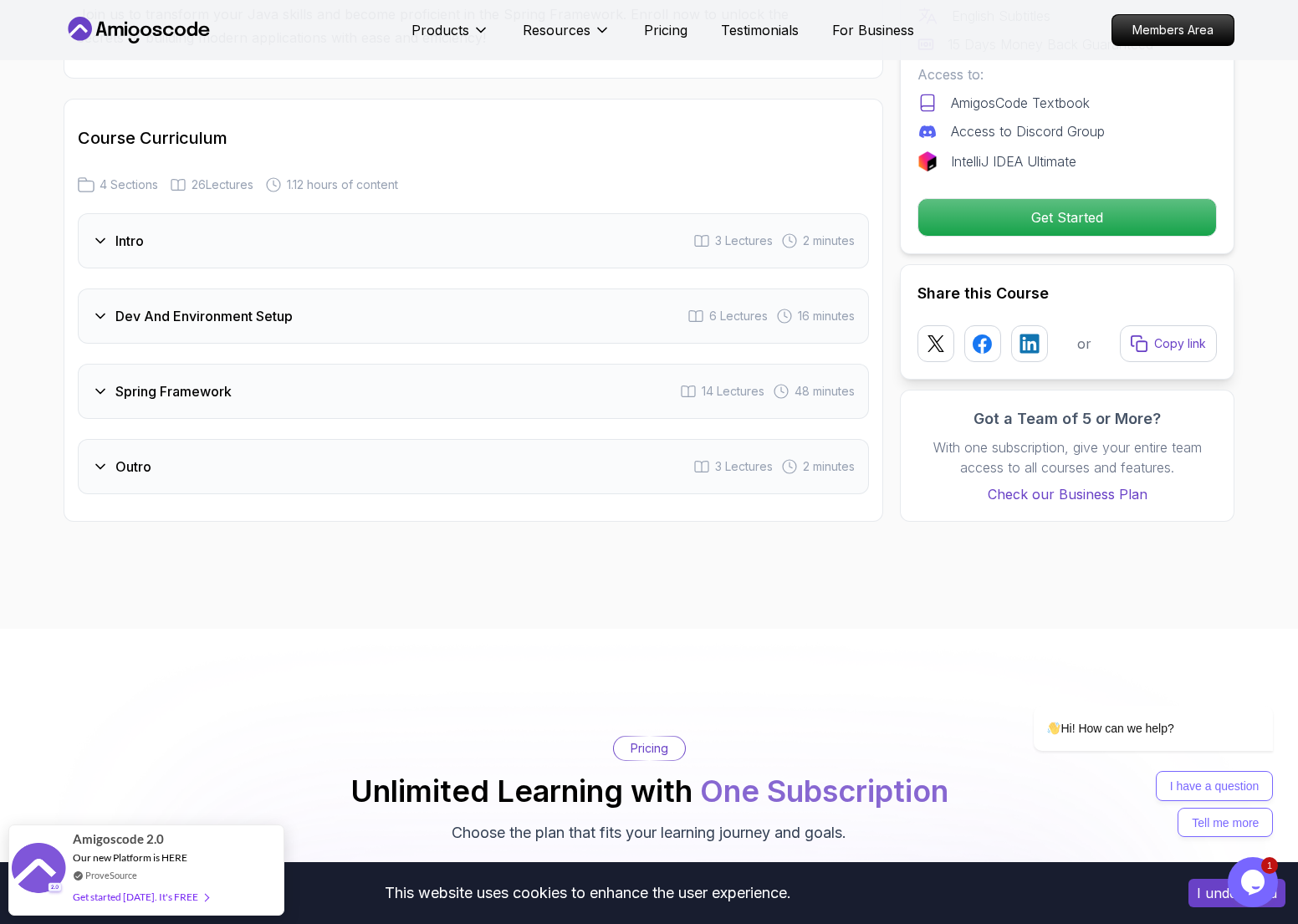
click at [283, 364] on div "Spring Framework 14 Lectures 48 minutes" at bounding box center [474, 391] width 792 height 55
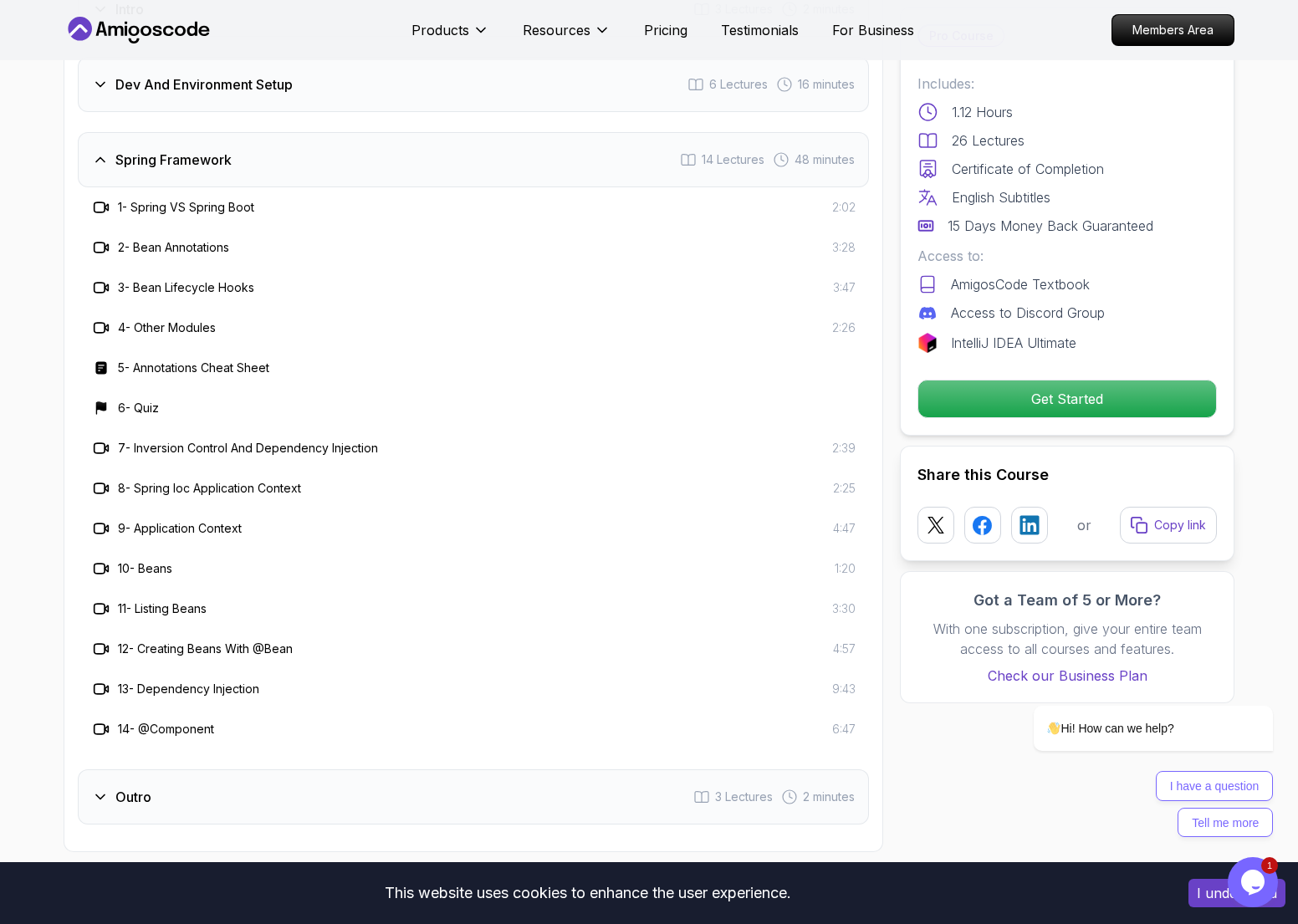
scroll to position [2304, 0]
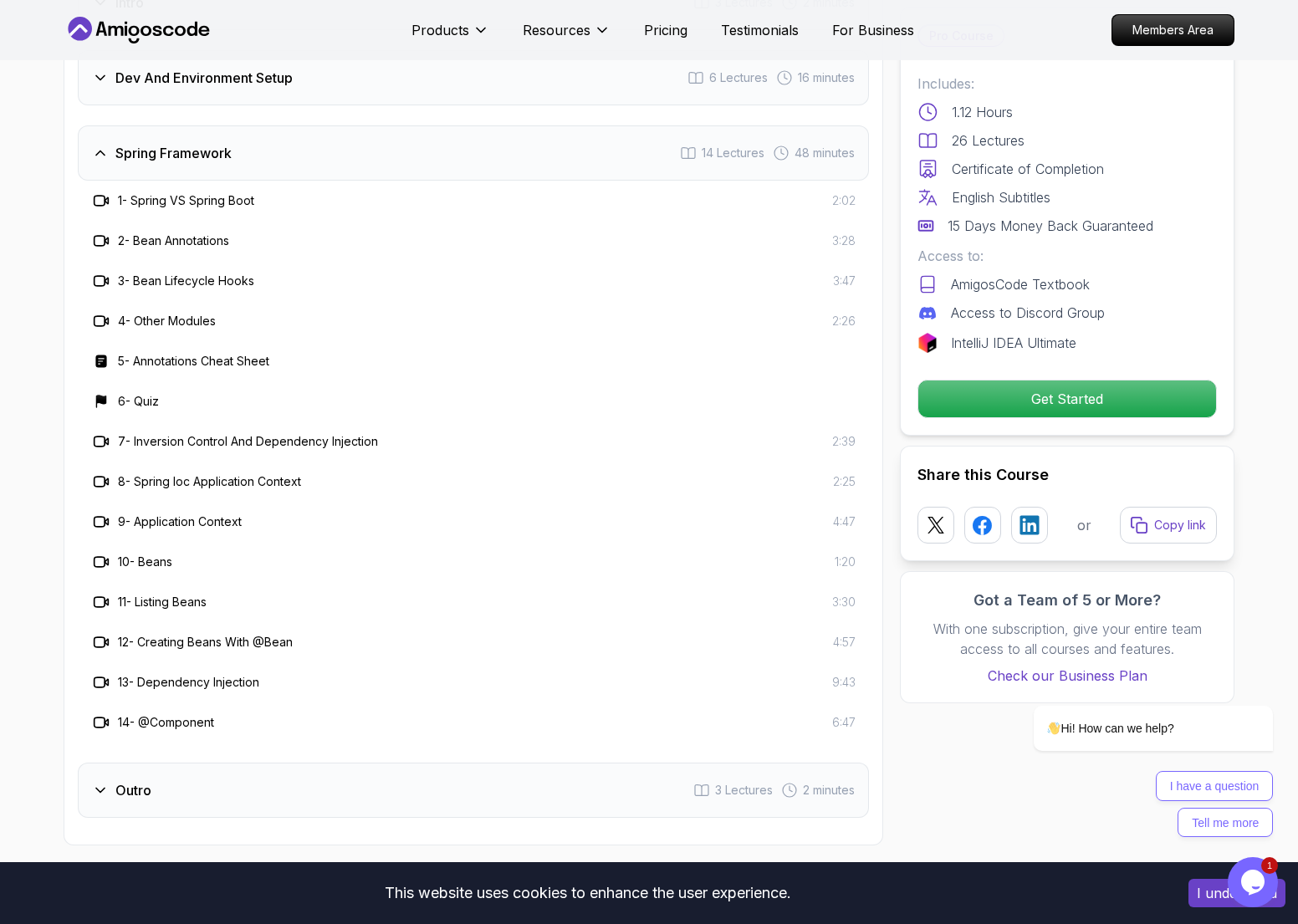
click at [257, 131] on div "Spring Framework 14 Lectures 48 minutes" at bounding box center [474, 153] width 792 height 55
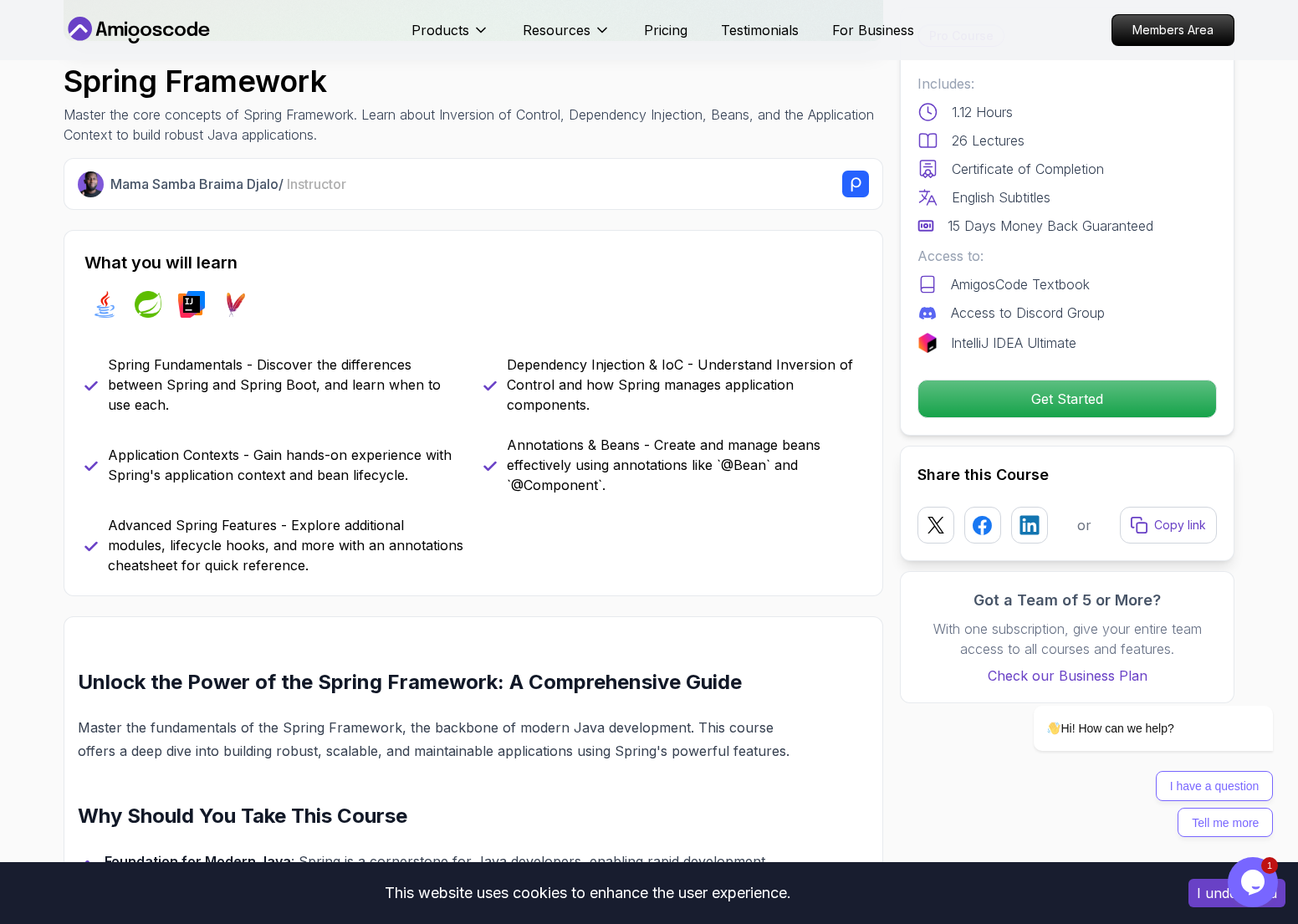
scroll to position [0, 0]
